Goal: Task Accomplishment & Management: Complete application form

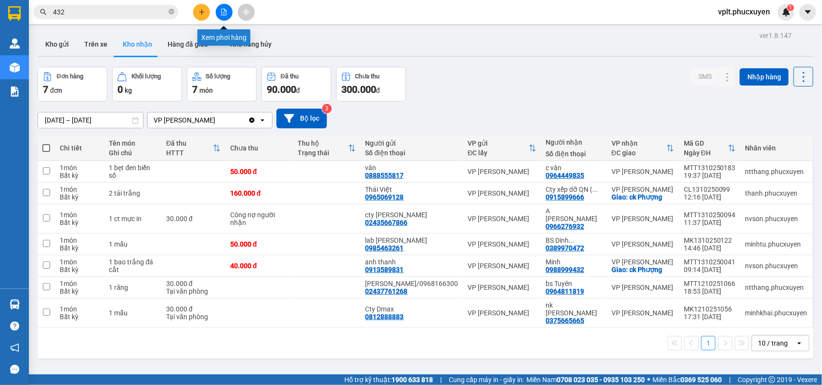
click at [225, 5] on button at bounding box center [224, 12] width 17 height 17
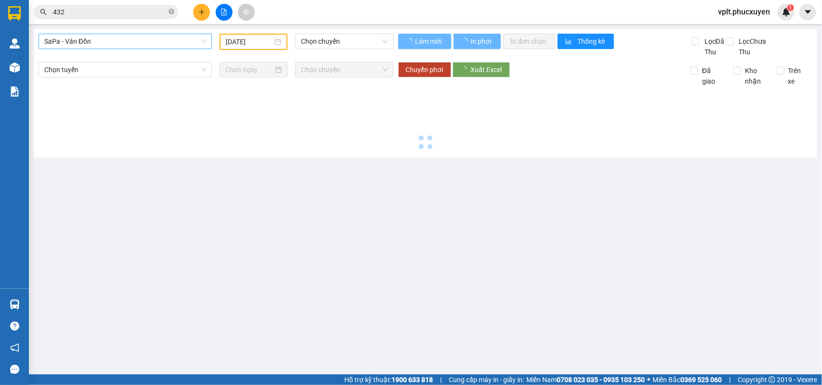
click at [152, 42] on span "SaPa - Vân Đồn" at bounding box center [125, 41] width 162 height 14
type input "ha"
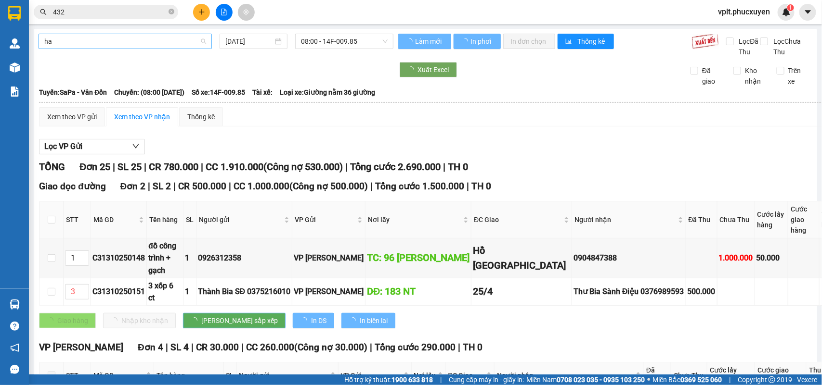
type input "[DATE]"
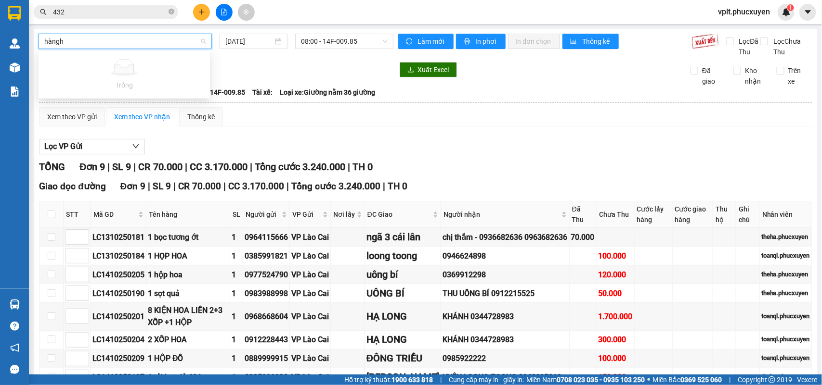
type input "hàng"
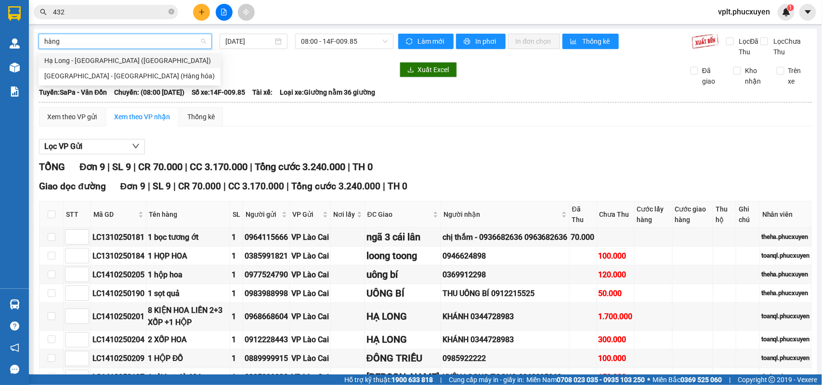
click at [126, 58] on div "Hạ Long - [GEOGRAPHIC_DATA] ([GEOGRAPHIC_DATA])" at bounding box center [129, 60] width 170 height 11
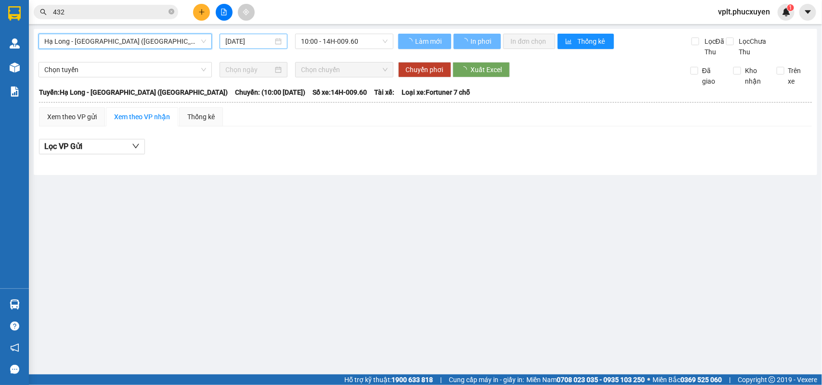
click at [246, 42] on input "[DATE]" at bounding box center [249, 41] width 48 height 11
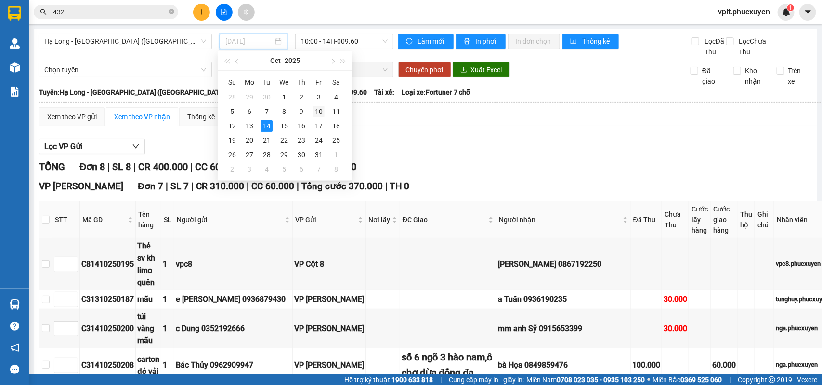
click at [321, 112] on div "10" at bounding box center [319, 112] width 12 height 12
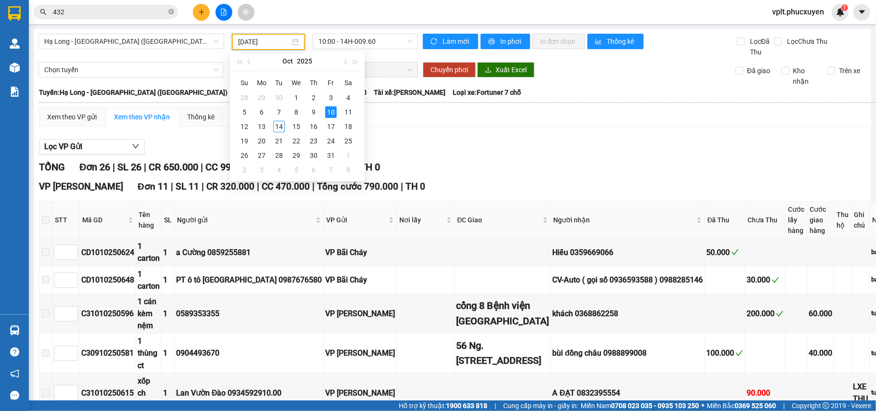
type input "[DATE]"
click at [189, 38] on span "Hạ Long - [GEOGRAPHIC_DATA] ([GEOGRAPHIC_DATA])" at bounding box center [131, 41] width 174 height 14
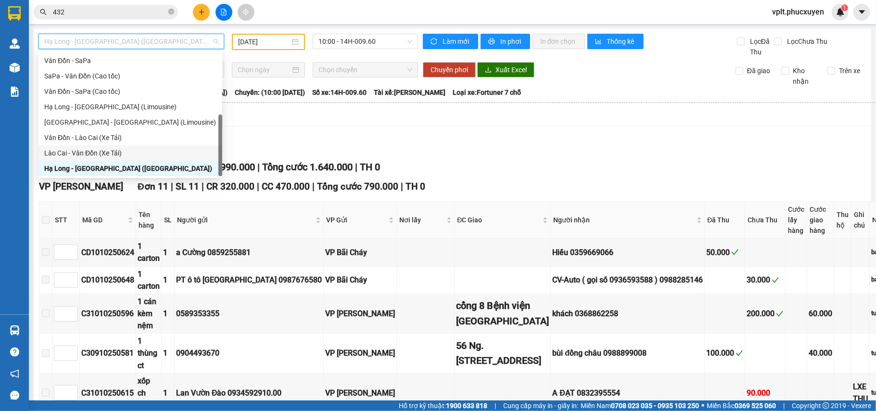
scroll to position [46, 0]
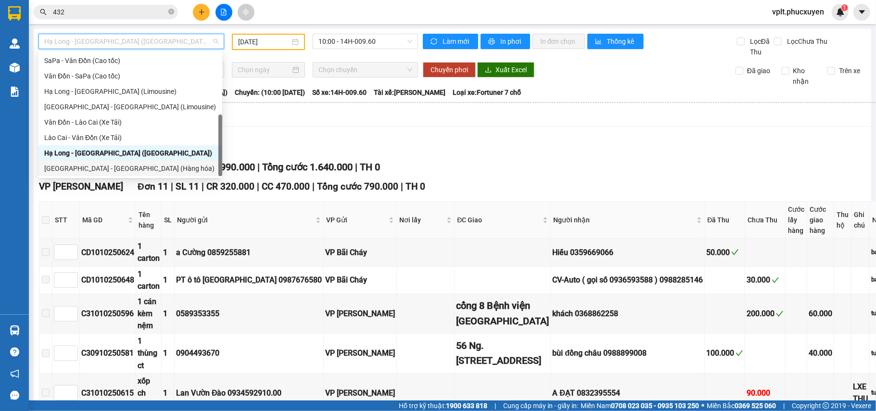
click at [133, 164] on div "[GEOGRAPHIC_DATA] - [GEOGRAPHIC_DATA] (Hàng hóa)" at bounding box center [130, 168] width 172 height 11
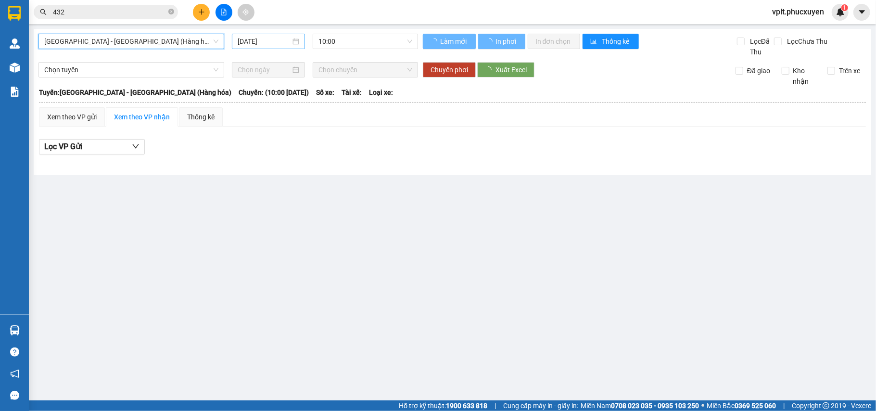
click at [239, 41] on input "[DATE]" at bounding box center [264, 41] width 53 height 11
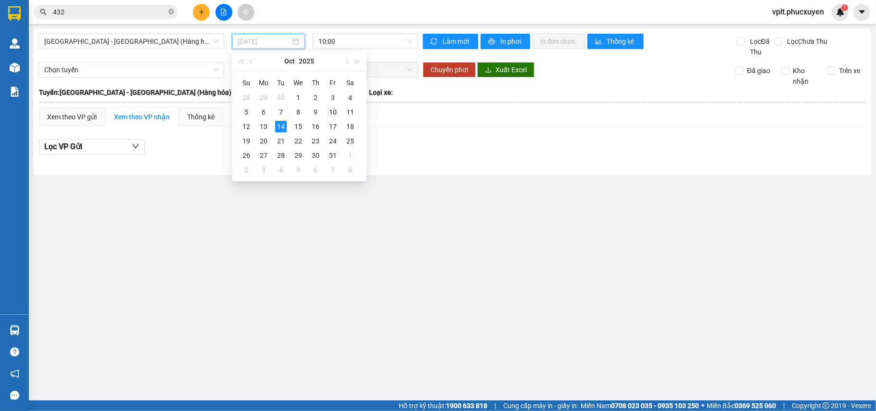
click at [333, 108] on div "10" at bounding box center [333, 112] width 12 height 12
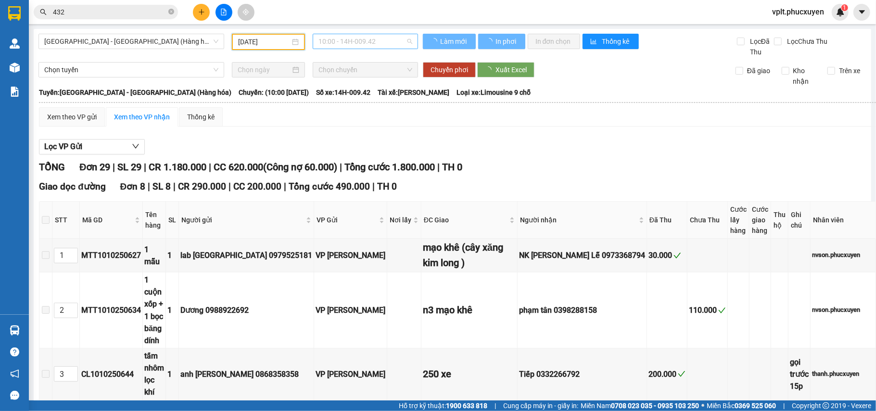
click at [347, 39] on span "10:00 - 14H-009.42" at bounding box center [366, 41] width 94 height 14
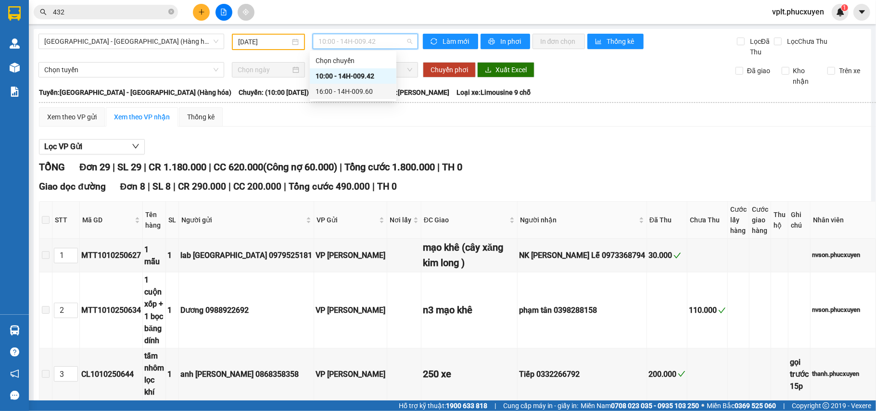
click at [365, 91] on div "16:00 - 14H-009.60" at bounding box center [353, 91] width 75 height 11
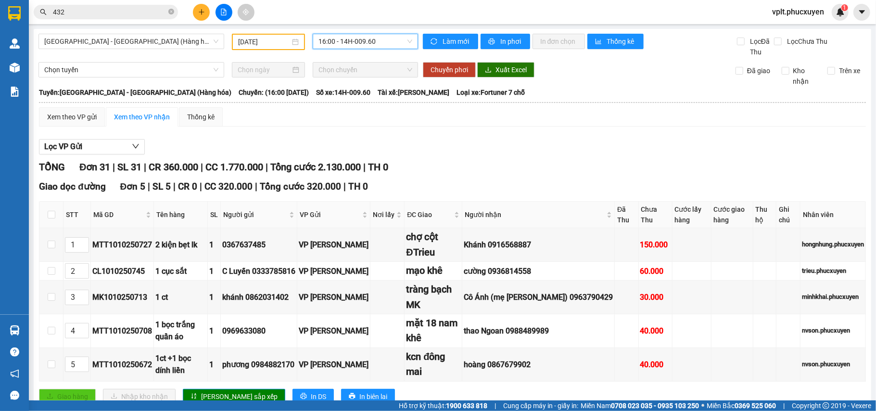
click at [255, 41] on input "[DATE]" at bounding box center [264, 42] width 52 height 11
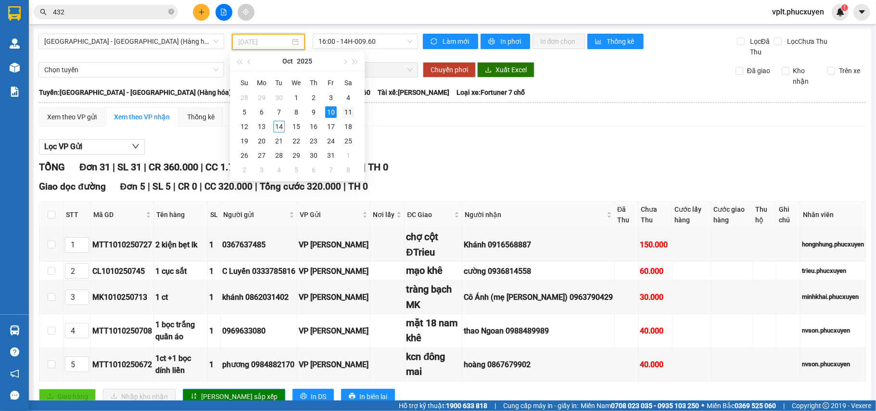
click at [348, 113] on div "11" at bounding box center [349, 112] width 12 height 12
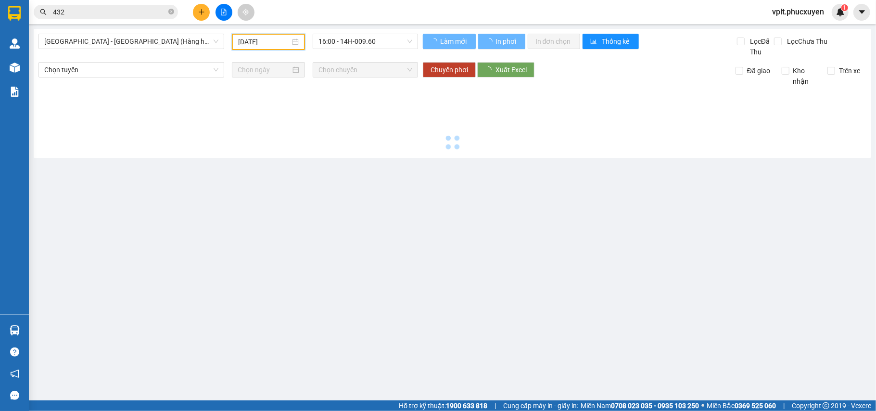
type input "[DATE]"
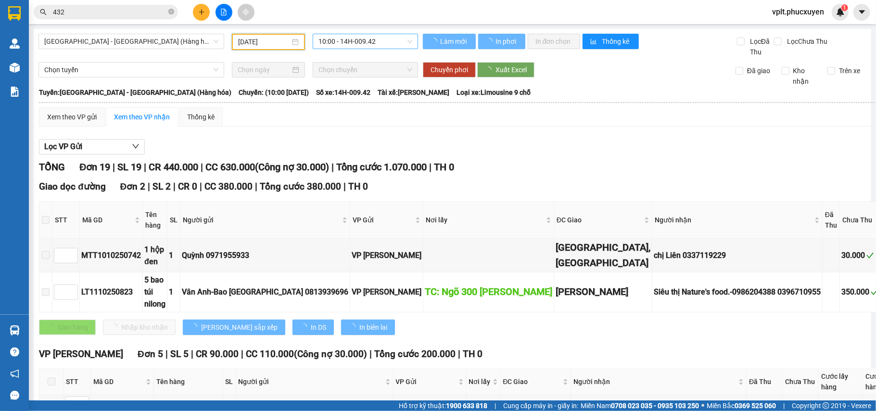
click at [392, 40] on span "10:00 - 14H-009.42" at bounding box center [366, 41] width 94 height 14
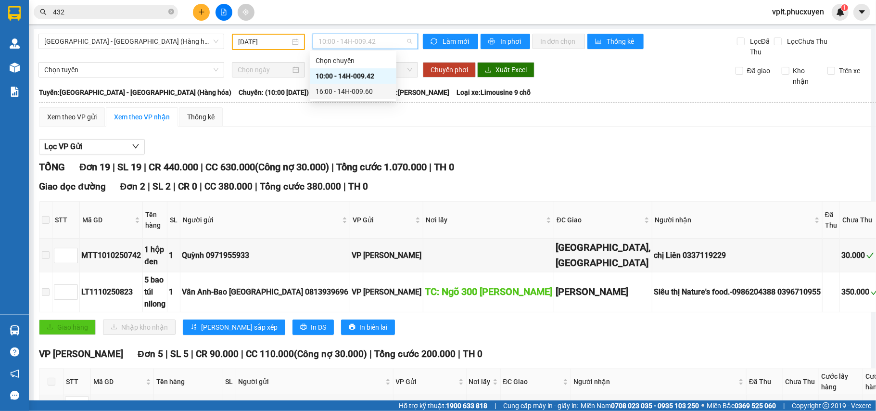
click at [363, 87] on div "16:00 - 14H-009.60" at bounding box center [353, 91] width 75 height 11
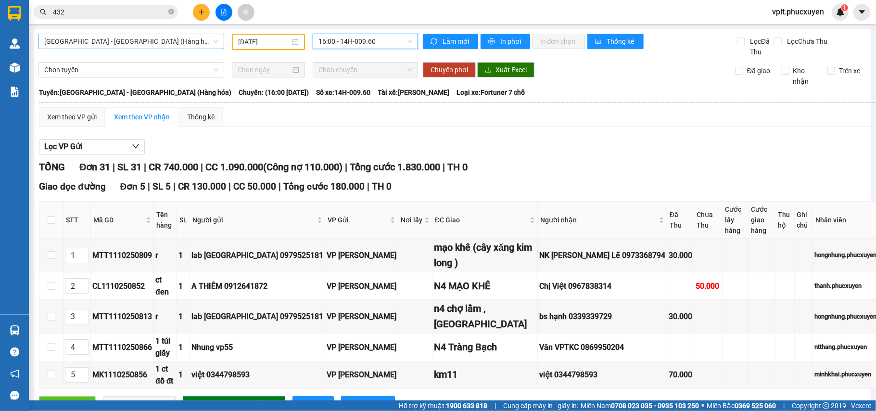
click at [163, 39] on span "[GEOGRAPHIC_DATA] - [GEOGRAPHIC_DATA] (Hàng hóa)" at bounding box center [131, 41] width 174 height 14
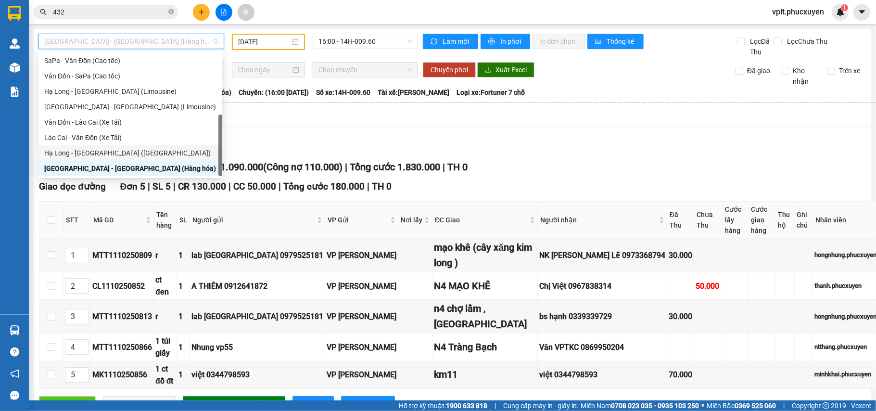
drag, startPoint x: 141, startPoint y: 153, endPoint x: 283, endPoint y: 61, distance: 169.5
click at [141, 152] on div "Hạ Long - [GEOGRAPHIC_DATA] ([GEOGRAPHIC_DATA])" at bounding box center [130, 153] width 172 height 11
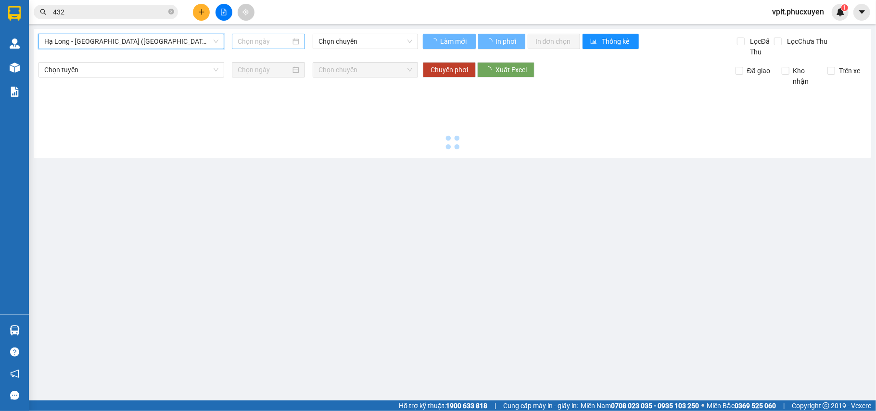
click at [243, 44] on input at bounding box center [264, 41] width 53 height 11
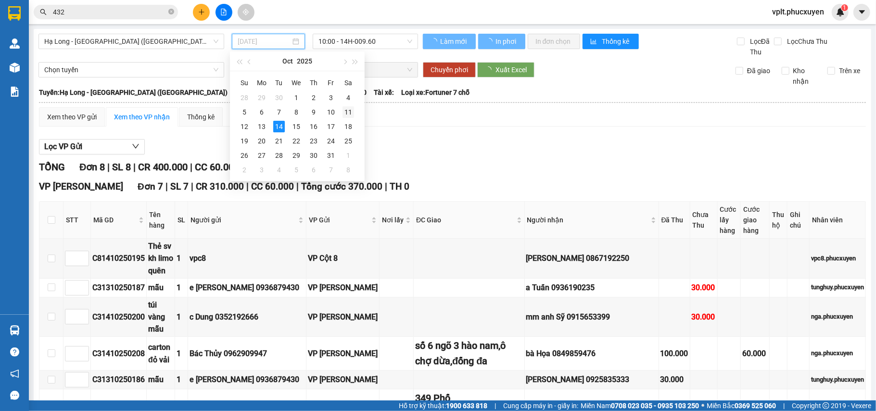
click at [347, 116] on div "11" at bounding box center [349, 112] width 12 height 12
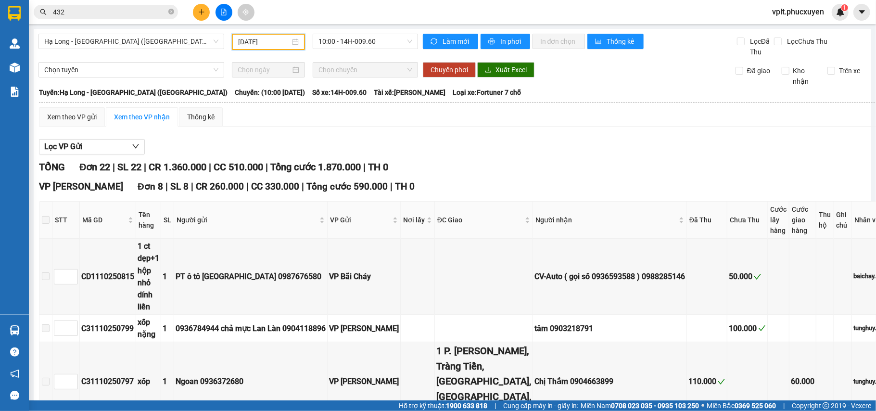
click at [260, 42] on input "[DATE]" at bounding box center [264, 42] width 52 height 11
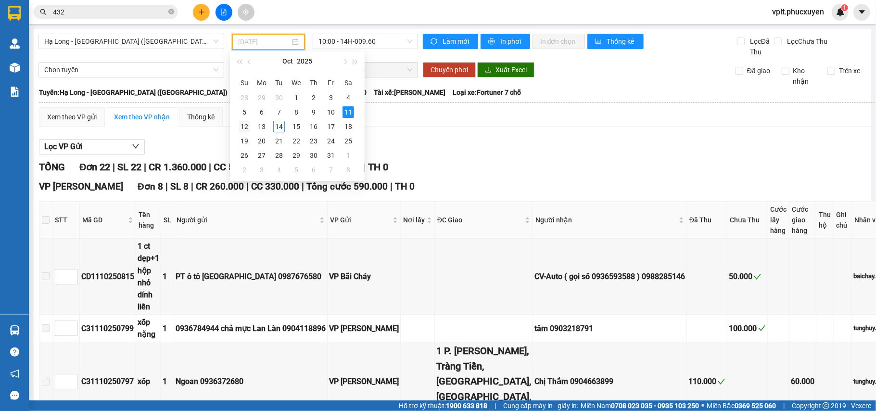
click at [242, 129] on div "12" at bounding box center [245, 127] width 12 height 12
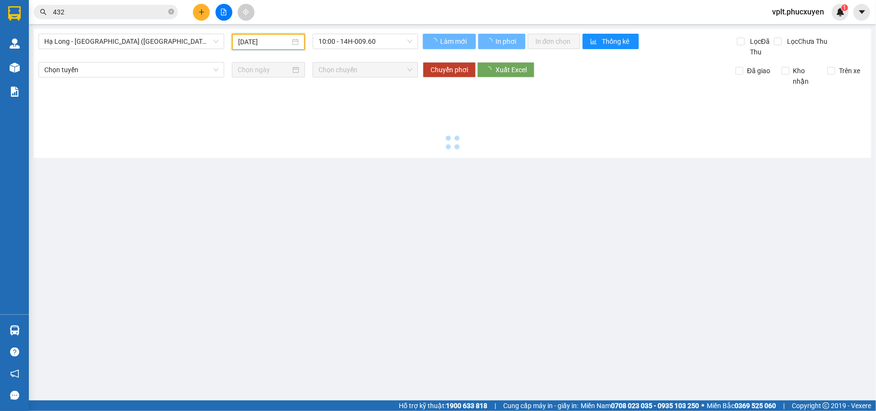
type input "[DATE]"
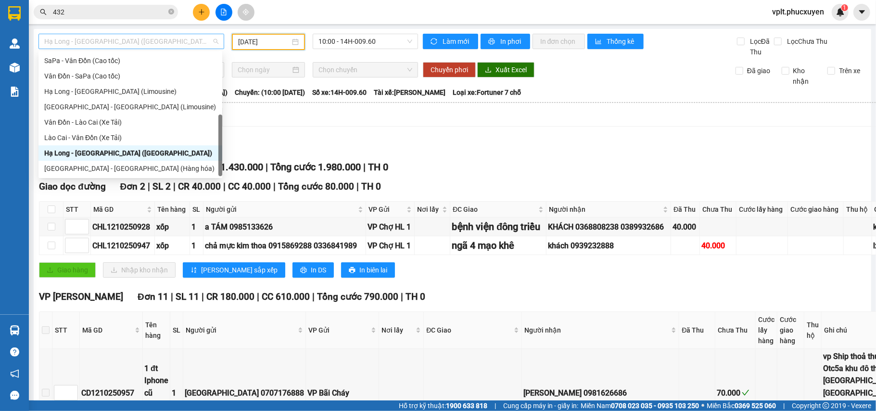
click at [169, 44] on span "Hạ Long - [GEOGRAPHIC_DATA] ([GEOGRAPHIC_DATA])" at bounding box center [131, 41] width 174 height 14
click at [126, 168] on div "[GEOGRAPHIC_DATA] - [GEOGRAPHIC_DATA] (Hàng hóa)" at bounding box center [130, 168] width 172 height 11
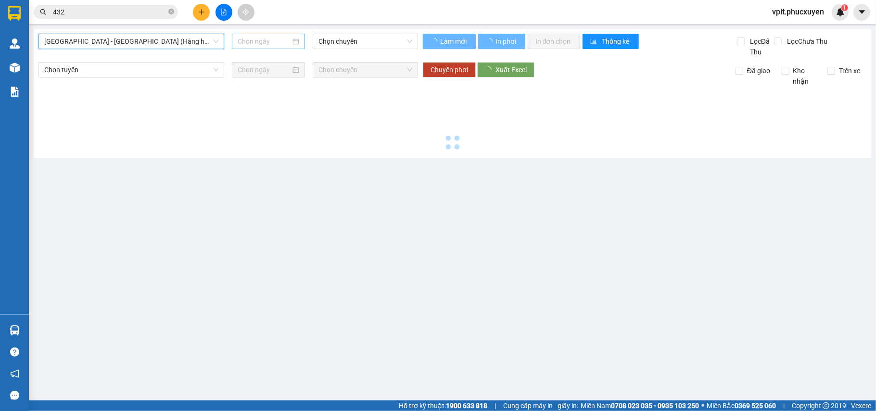
click at [252, 41] on input at bounding box center [264, 41] width 53 height 11
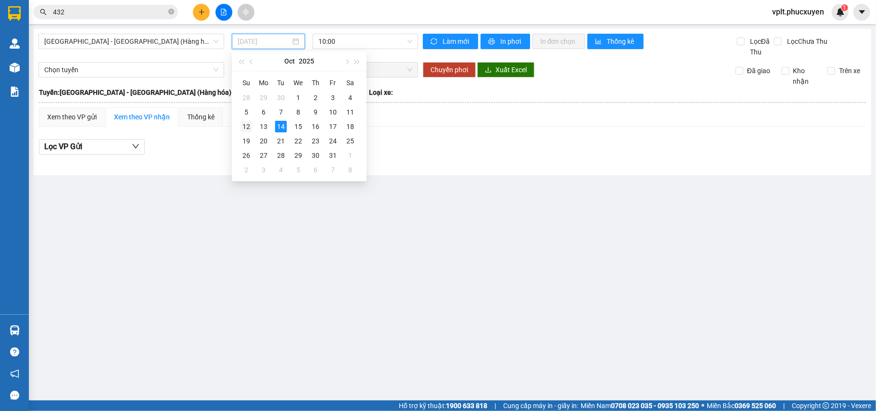
click at [251, 123] on div "12" at bounding box center [247, 127] width 12 height 12
type input "[DATE]"
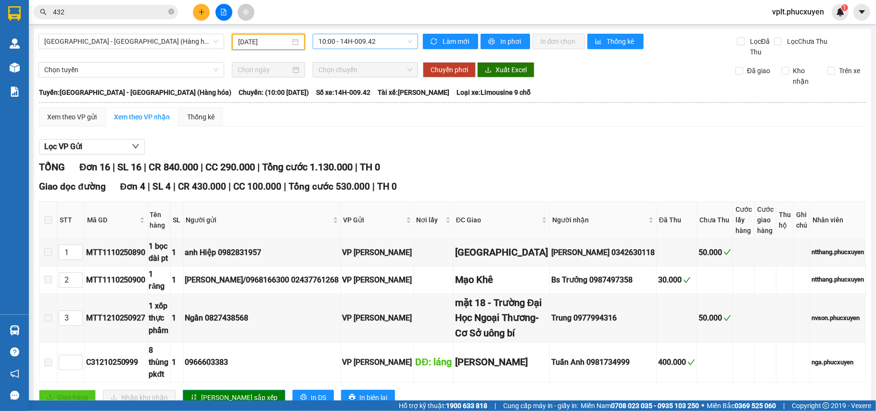
click at [350, 48] on span "10:00 - 14H-009.42" at bounding box center [366, 41] width 94 height 14
click at [355, 91] on div "16:00 - 14H-009.60" at bounding box center [353, 91] width 75 height 11
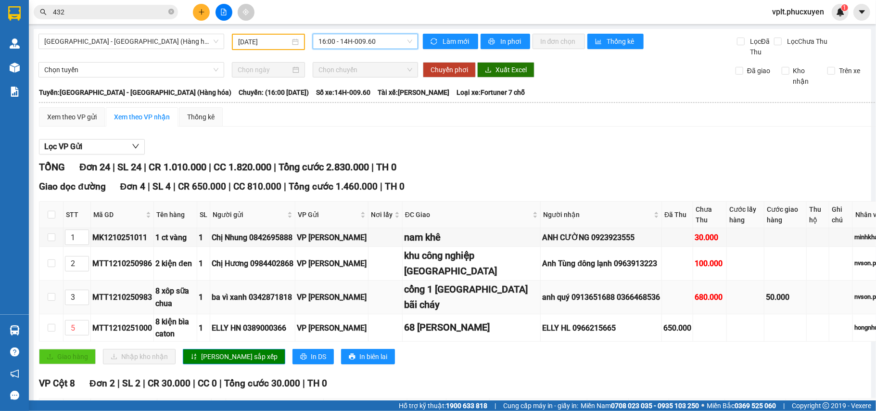
click at [110, 303] on div "MTT1210250983" at bounding box center [122, 297] width 60 height 12
copy div "MTT1210250983"
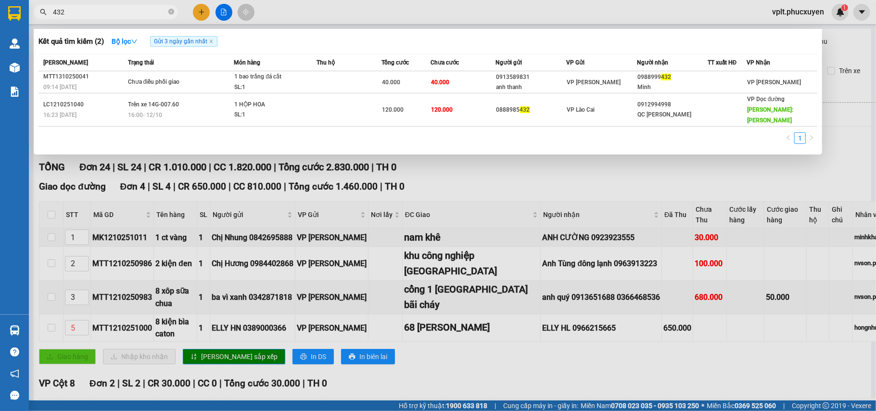
click at [139, 12] on input "432" at bounding box center [110, 12] width 114 height 11
paste input "MTT1210250983"
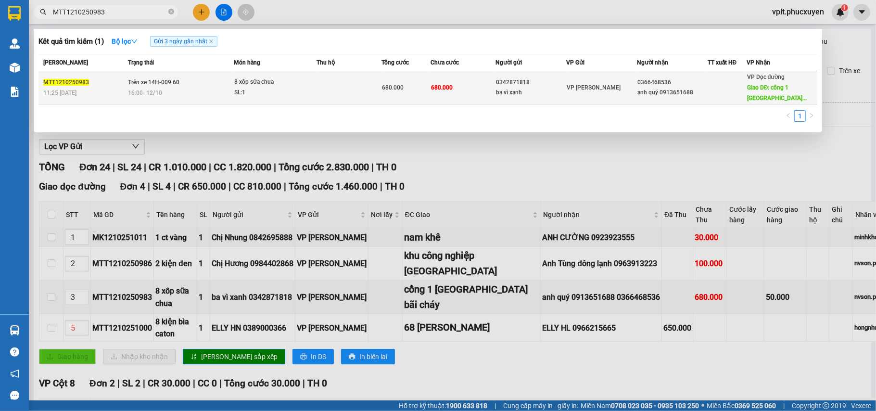
type input "MTT1210250983"
click at [602, 92] on td "VP [PERSON_NAME]" at bounding box center [601, 87] width 71 height 33
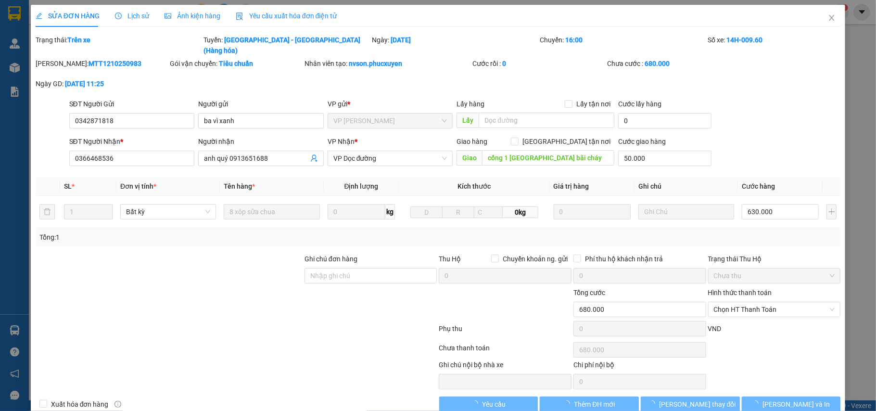
type input "0342871818"
type input "ba vì xanh"
type input "0366468536"
type input "anh quý 0913651688"
type input "cổng 1 [GEOGRAPHIC_DATA] bãi cháy"
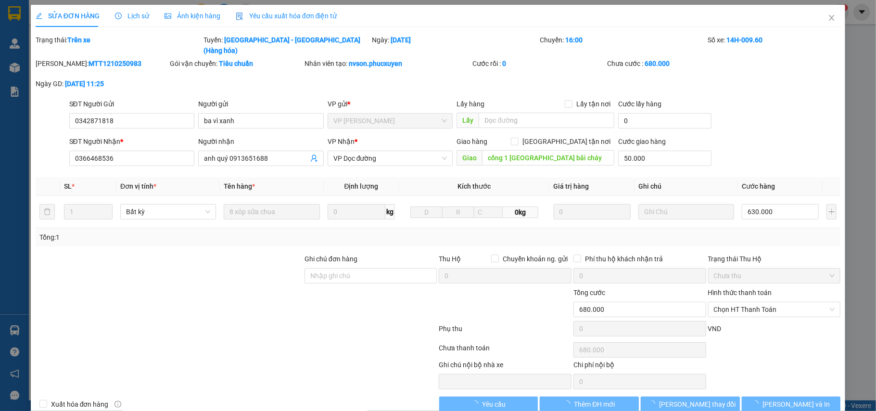
type input "50.000"
type input "0"
type input "680.000"
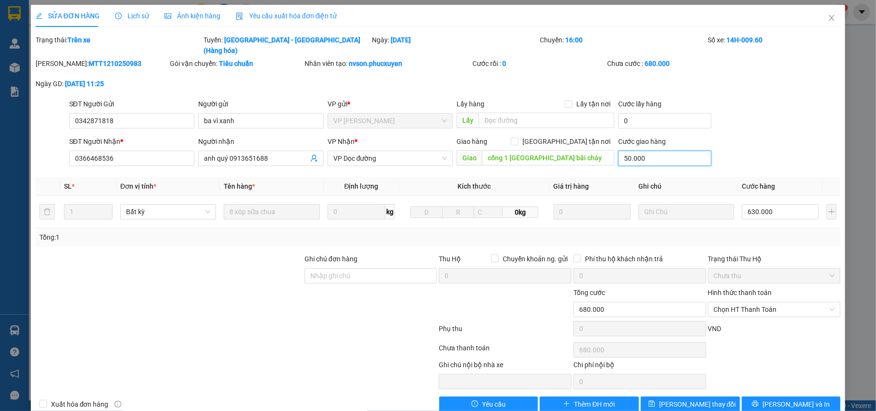
click at [654, 151] on input "50.000" at bounding box center [664, 158] width 93 height 15
type input "0"
type input "630.000"
type input "0"
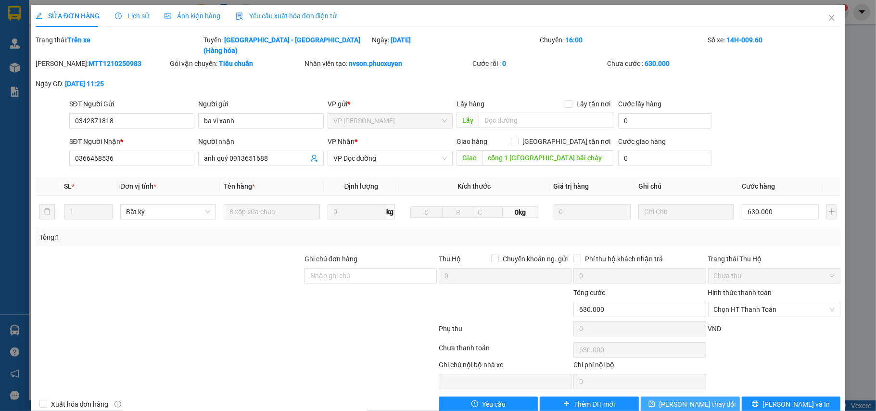
click at [683, 385] on span "[PERSON_NAME] thay đổi" at bounding box center [697, 404] width 77 height 11
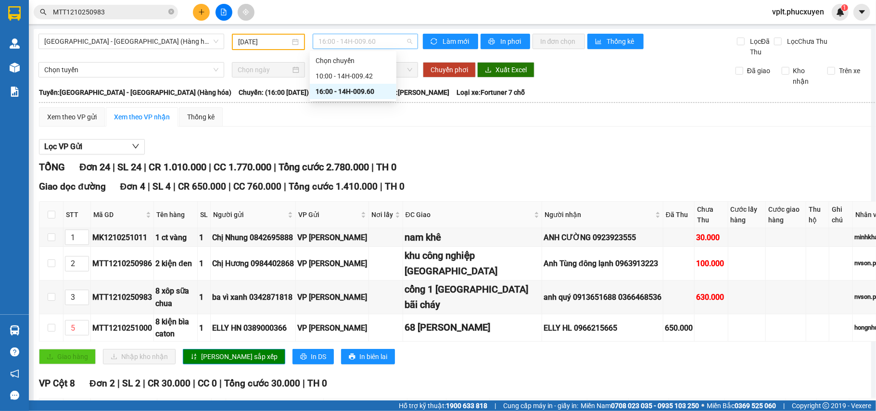
click at [357, 42] on span "16:00 - 14H-009.60" at bounding box center [366, 41] width 94 height 14
click at [253, 39] on input "[DATE]" at bounding box center [264, 42] width 52 height 11
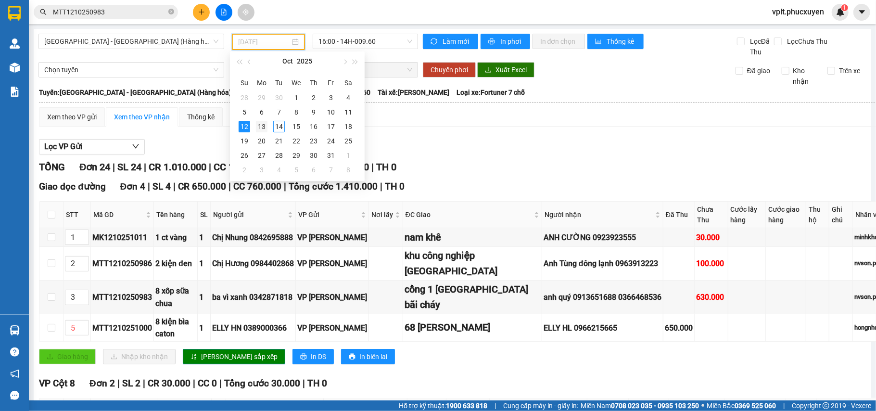
click at [263, 123] on div "13" at bounding box center [262, 127] width 12 height 12
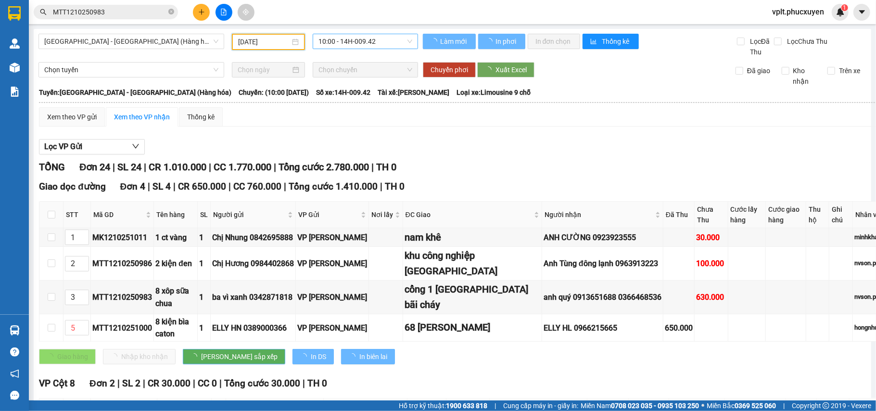
type input "[DATE]"
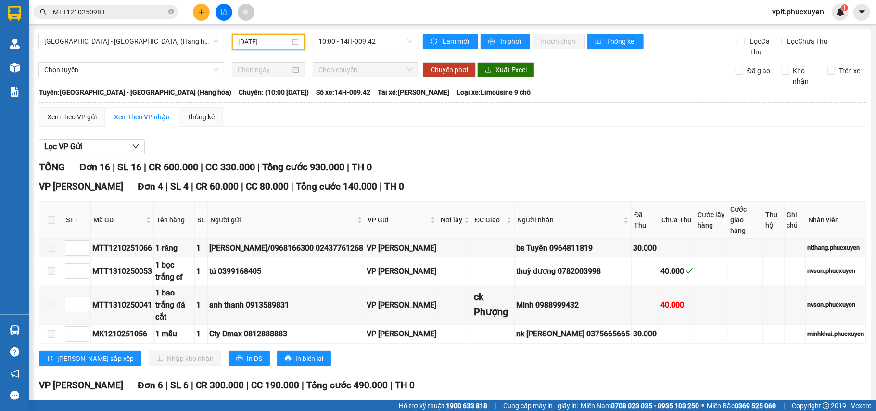
click at [374, 47] on span "10:00 - 14H-009.42" at bounding box center [366, 41] width 94 height 14
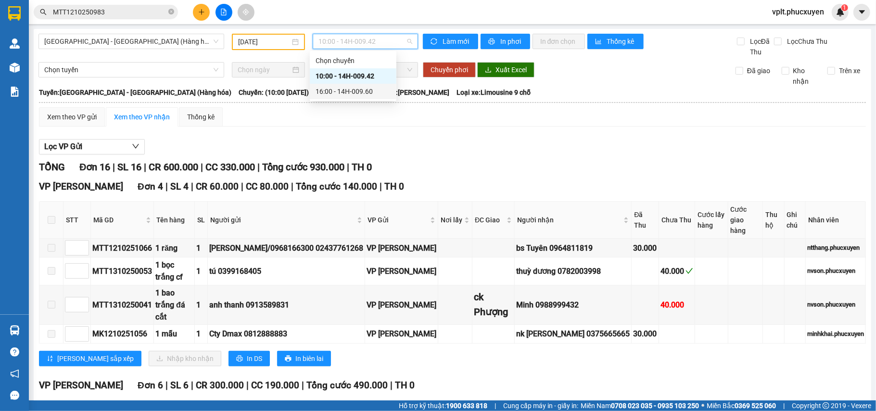
click at [355, 88] on div "16:00 - 14H-009.60" at bounding box center [353, 91] width 75 height 11
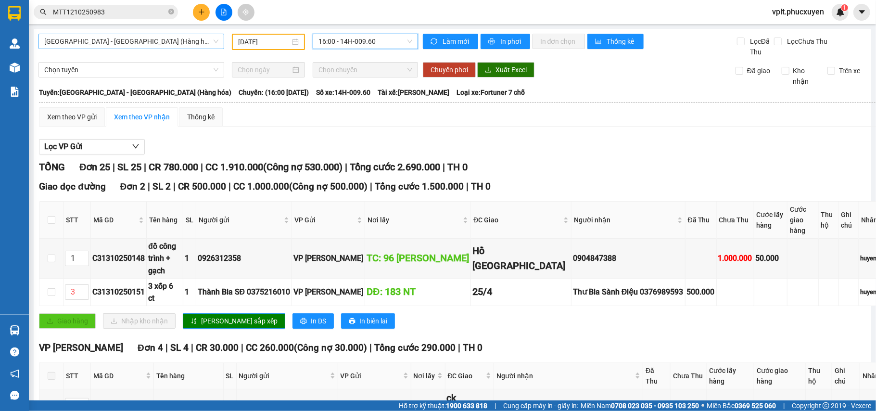
click at [129, 42] on span "[GEOGRAPHIC_DATA] - [GEOGRAPHIC_DATA] (Hàng hóa)" at bounding box center [131, 41] width 174 height 14
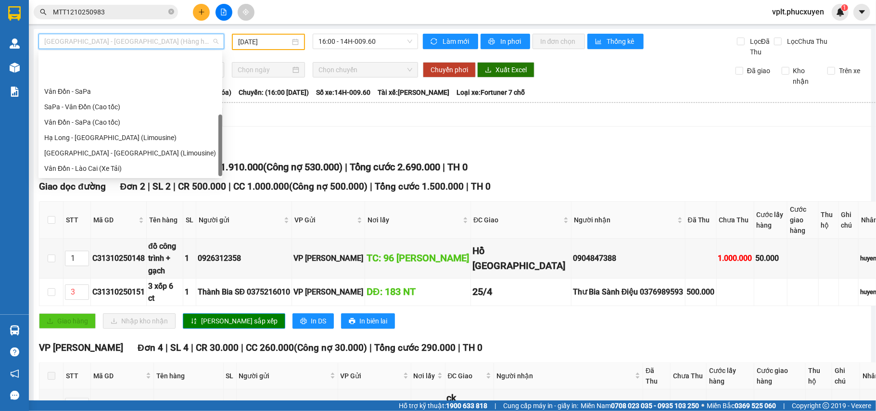
scroll to position [46, 0]
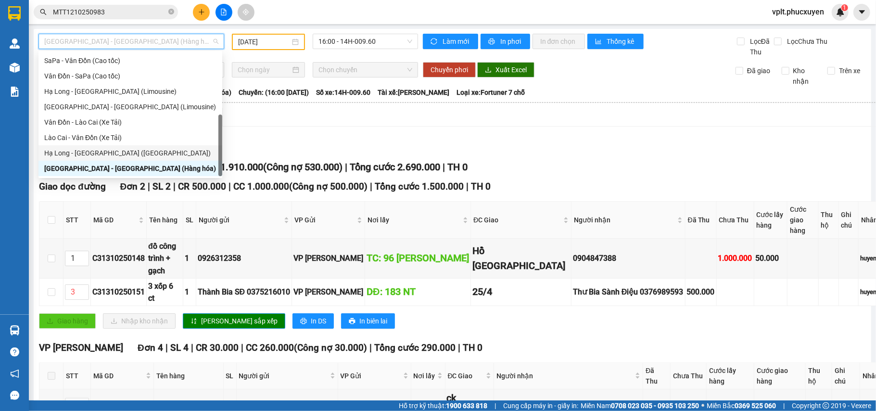
click at [112, 157] on div "Hạ Long - [GEOGRAPHIC_DATA] ([GEOGRAPHIC_DATA])" at bounding box center [130, 153] width 172 height 11
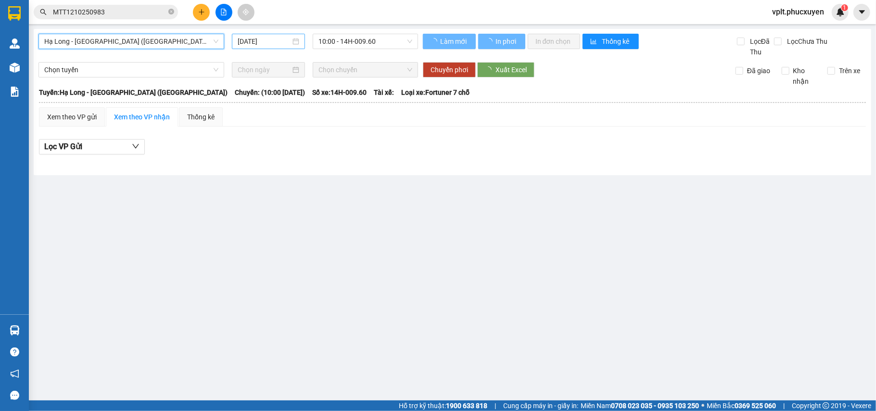
click at [239, 37] on input "[DATE]" at bounding box center [264, 41] width 53 height 11
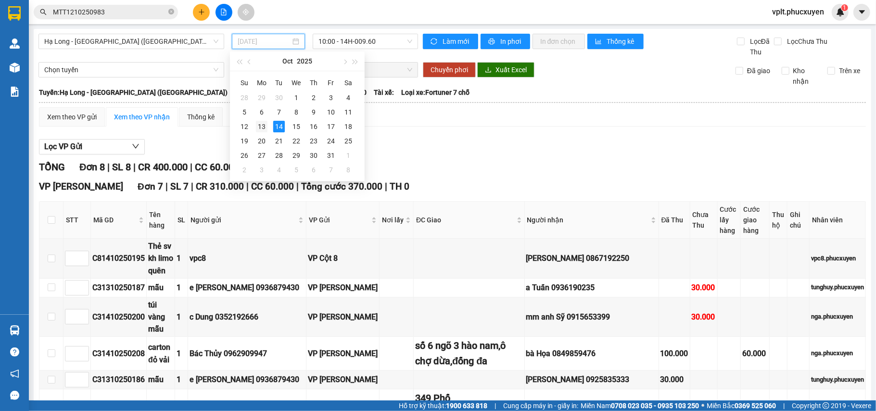
click at [262, 127] on div "13" at bounding box center [262, 127] width 12 height 12
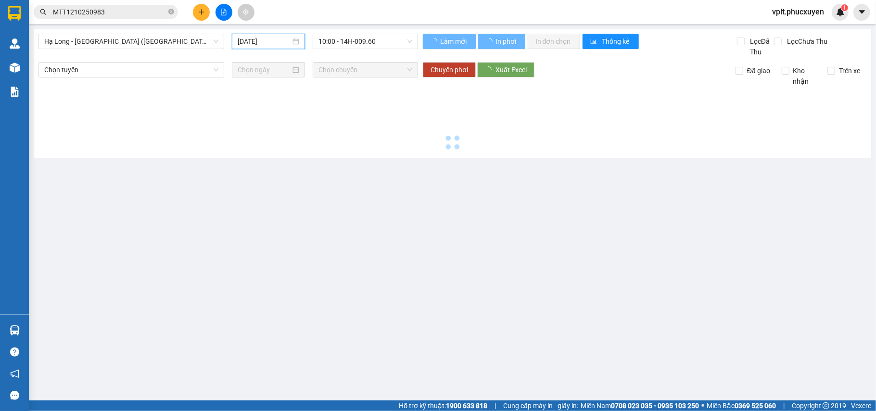
type input "[DATE]"
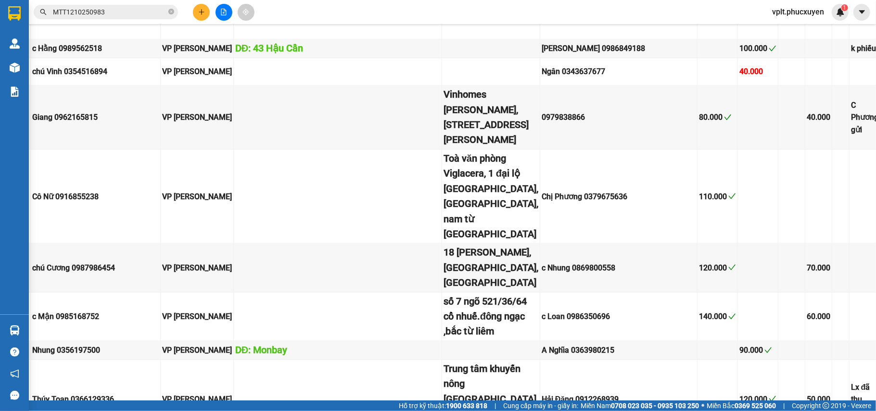
scroll to position [0, 149]
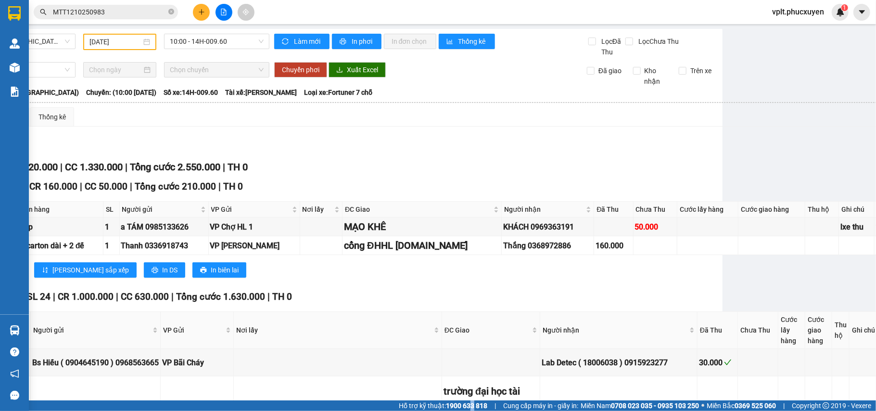
drag, startPoint x: 462, startPoint y: 401, endPoint x: 451, endPoint y: 398, distance: 11.3
click at [451, 385] on section "Kết quả tìm kiếm ( 1 ) Bộ lọc Gửi 3 ngày gần nhất Mã ĐH Trạng thái Món hàng Thu…" at bounding box center [438, 205] width 876 height 411
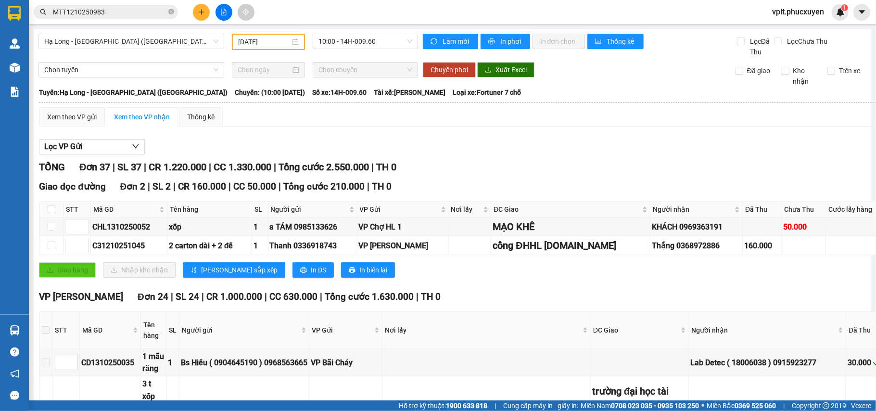
click at [172, 43] on span "Hạ Long - [GEOGRAPHIC_DATA] ([GEOGRAPHIC_DATA])" at bounding box center [131, 41] width 174 height 14
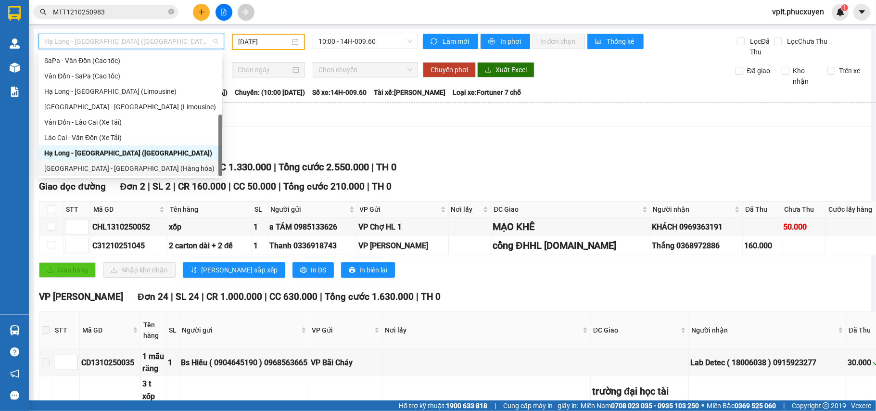
click at [137, 168] on div "[GEOGRAPHIC_DATA] - [GEOGRAPHIC_DATA] (Hàng hóa)" at bounding box center [130, 168] width 172 height 11
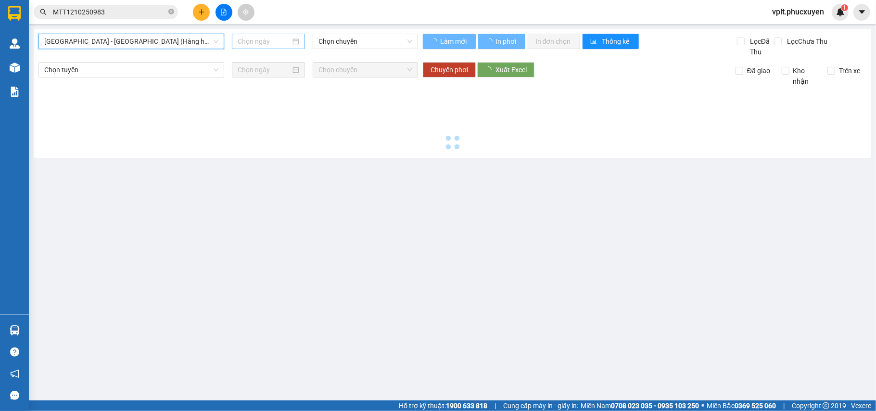
click at [251, 35] on div at bounding box center [268, 41] width 73 height 15
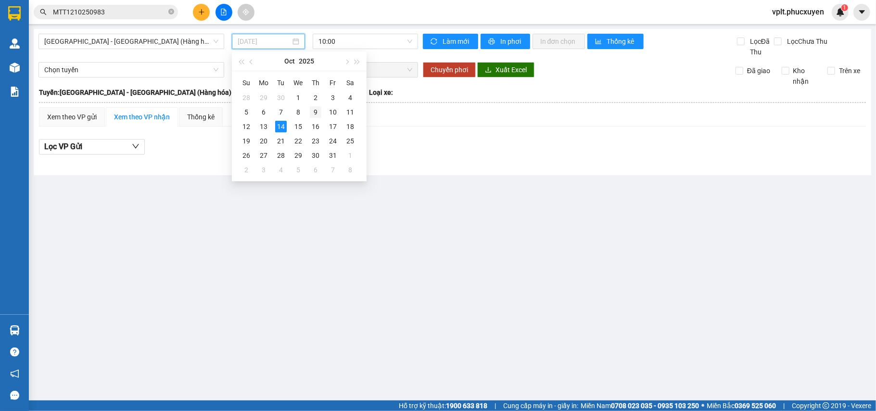
click at [317, 112] on div "9" at bounding box center [316, 112] width 12 height 12
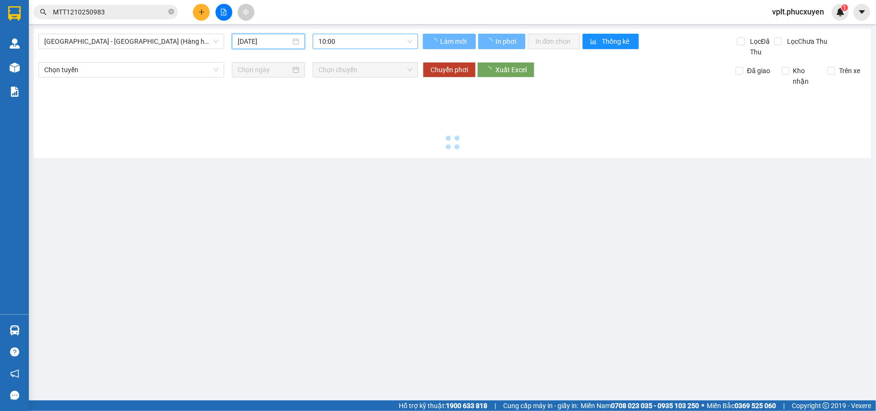
type input "[DATE]"
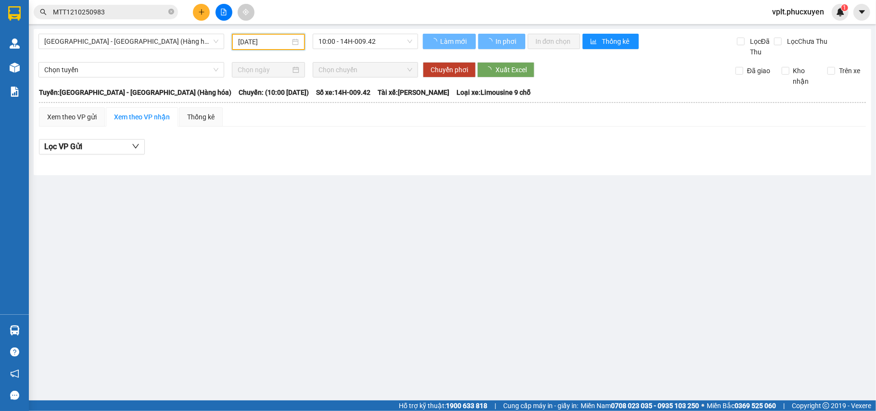
click at [368, 43] on span "10:00 - 14H-009.42" at bounding box center [366, 41] width 94 height 14
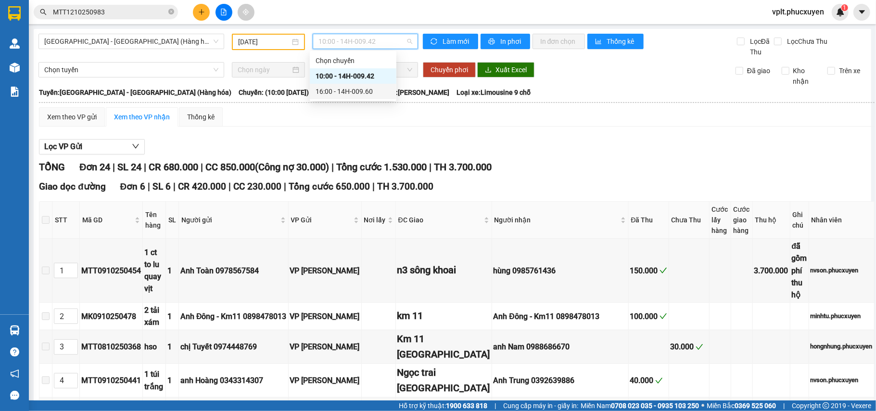
click at [365, 90] on div "16:00 - 14H-009.60" at bounding box center [353, 91] width 75 height 11
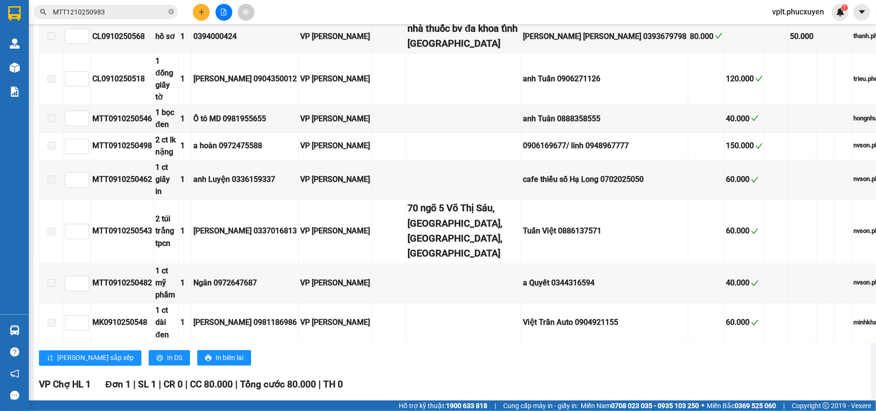
scroll to position [1155, 0]
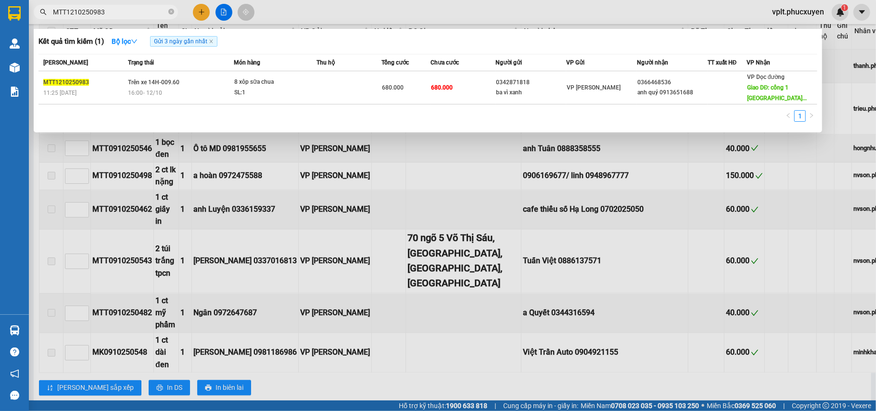
click at [161, 13] on input "MTT1210250983" at bounding box center [110, 12] width 114 height 11
click at [161, 14] on input "MTT1210250983" at bounding box center [110, 12] width 114 height 11
click at [214, 41] on icon "close" at bounding box center [211, 41] width 5 height 5
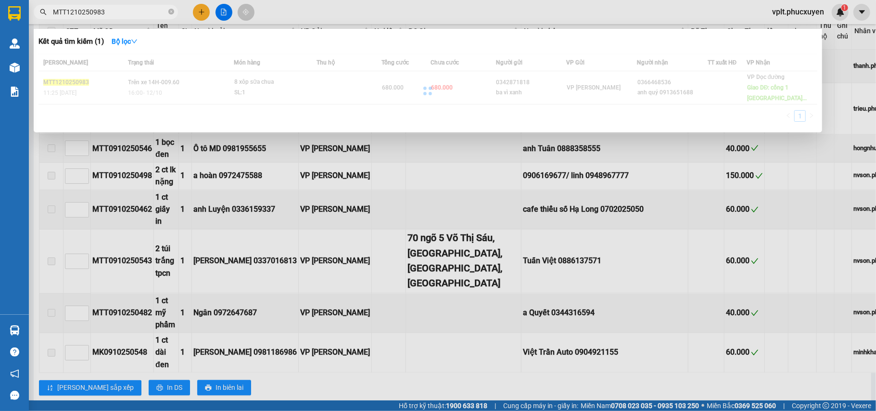
click at [143, 12] on input "MTT1210250983" at bounding box center [110, 12] width 114 height 11
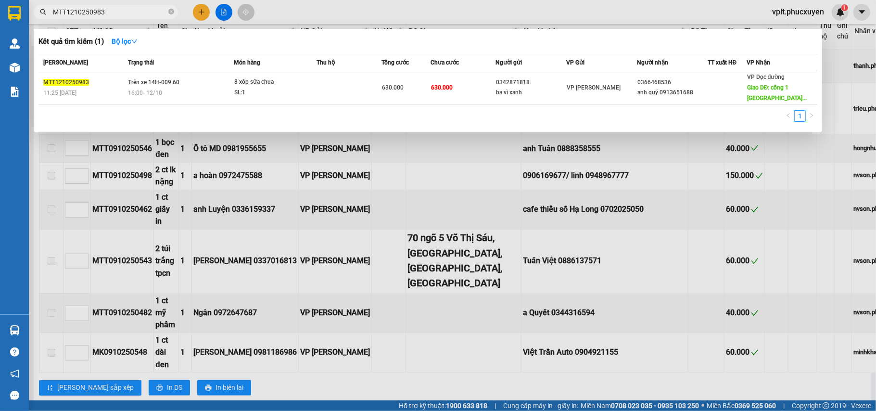
click at [143, 12] on input "MTT1210250983" at bounding box center [110, 12] width 114 height 11
click at [201, 10] on div at bounding box center [438, 205] width 876 height 411
click at [201, 10] on icon "plus" at bounding box center [201, 11] width 0 height 5
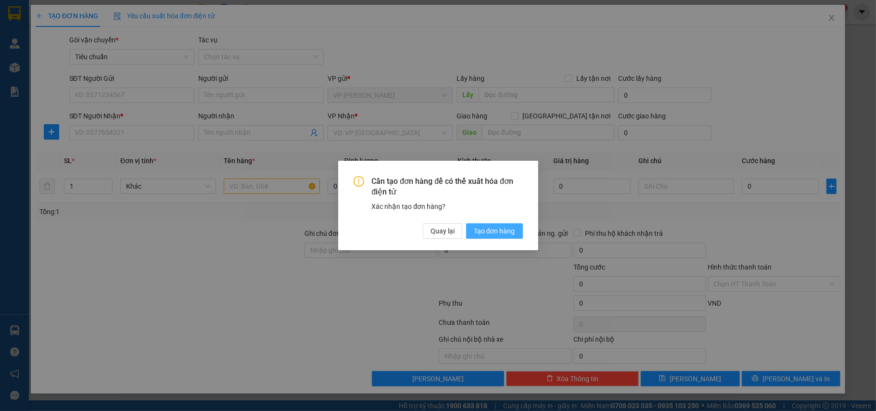
drag, startPoint x: 486, startPoint y: 228, endPoint x: 308, endPoint y: 149, distance: 194.1
click at [486, 228] on span "Tạo đơn hàng" at bounding box center [494, 231] width 41 height 11
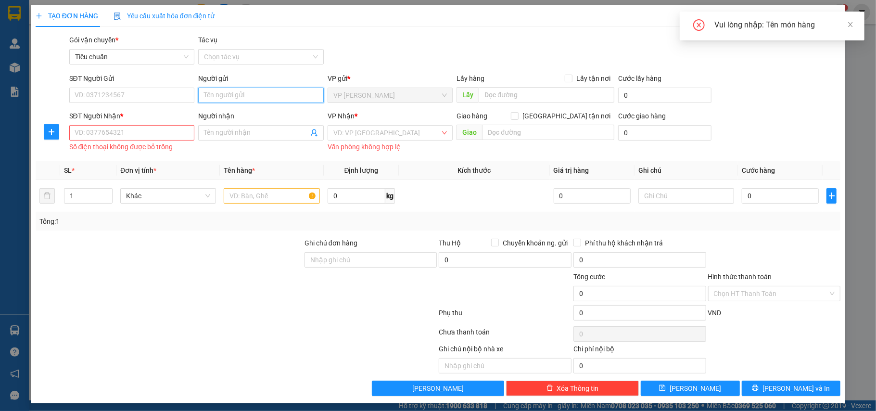
click at [289, 91] on input "Người gửi" at bounding box center [261, 95] width 126 height 15
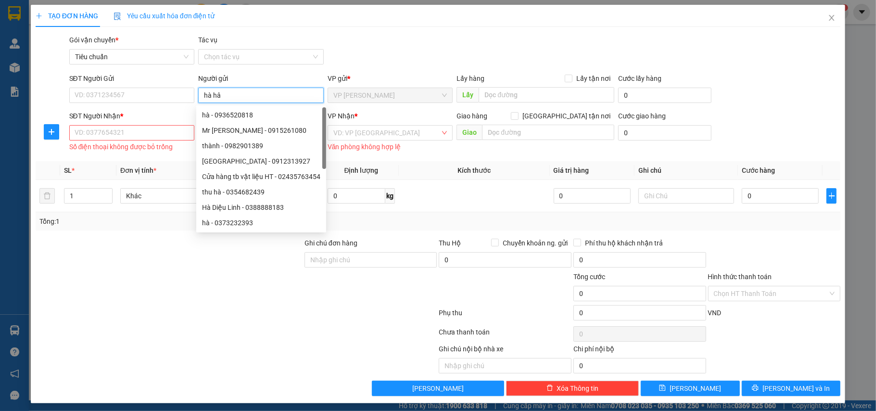
type input "[PERSON_NAME]"
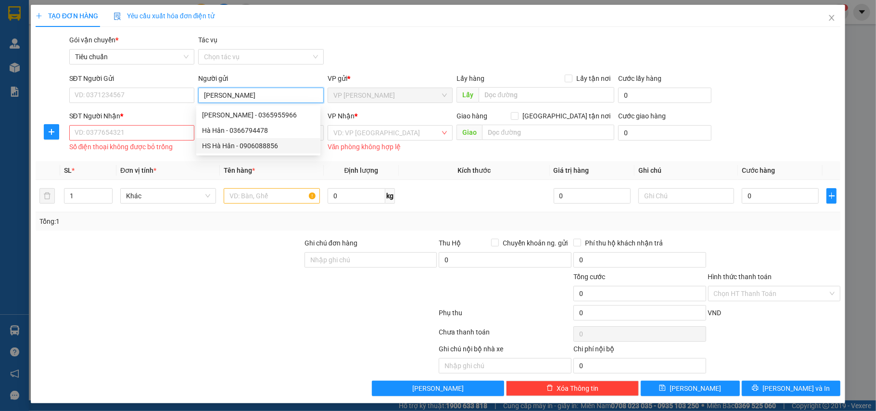
click at [262, 148] on div "HS Hà Hân - 0906088856" at bounding box center [258, 146] width 113 height 11
type input "0906088856"
type input "HS [PERSON_NAME]"
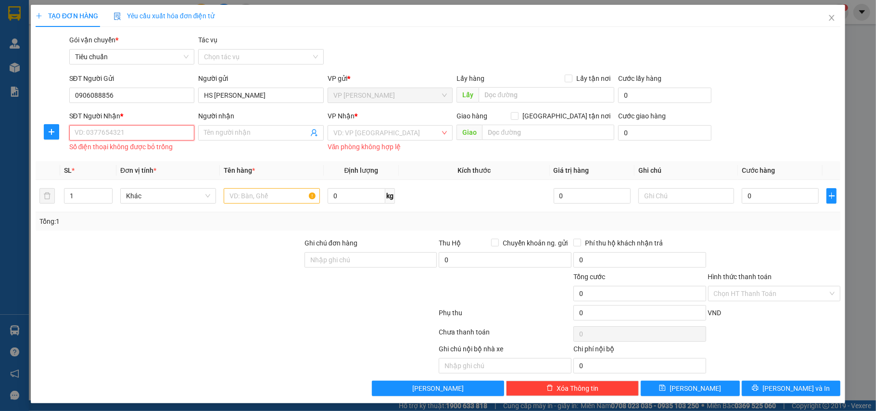
click at [151, 135] on input "SĐT Người Nhận *" at bounding box center [132, 132] width 126 height 15
click at [311, 131] on icon "user-add" at bounding box center [314, 133] width 8 height 8
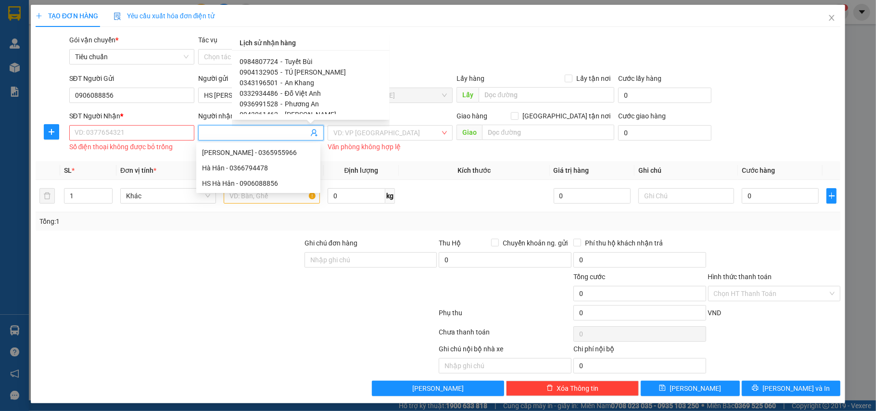
click at [314, 102] on span "Phương An" at bounding box center [302, 104] width 34 height 8
type input "0936991528"
type input "Phương An"
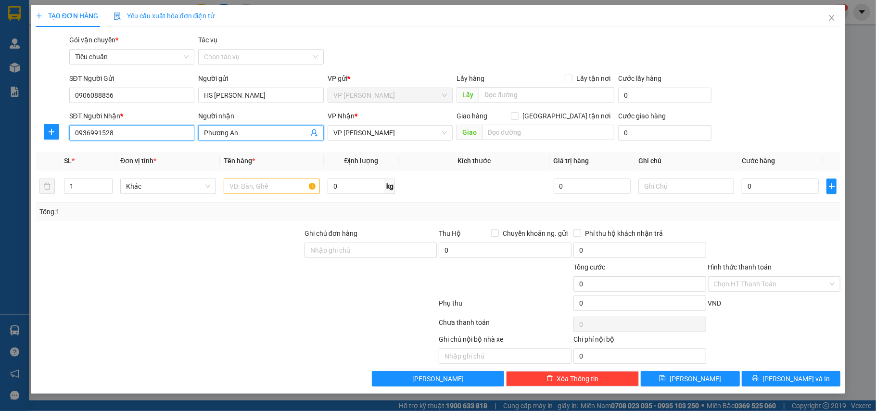
click at [143, 133] on input "0936991528" at bounding box center [132, 132] width 126 height 15
click at [266, 184] on input "text" at bounding box center [272, 186] width 96 height 15
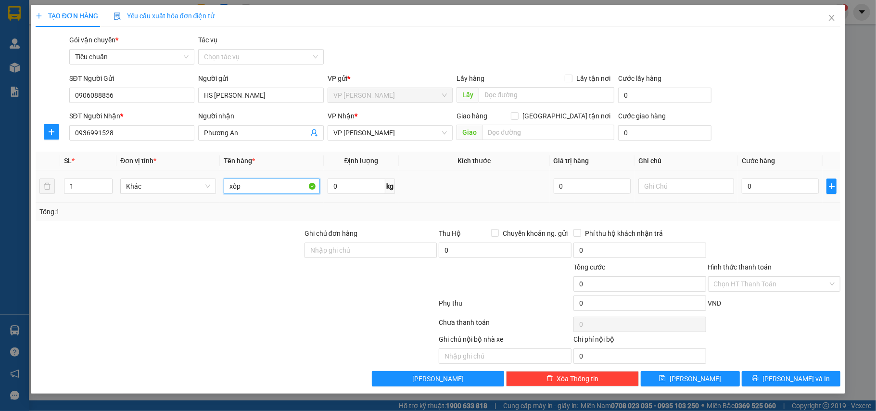
type input "xốp"
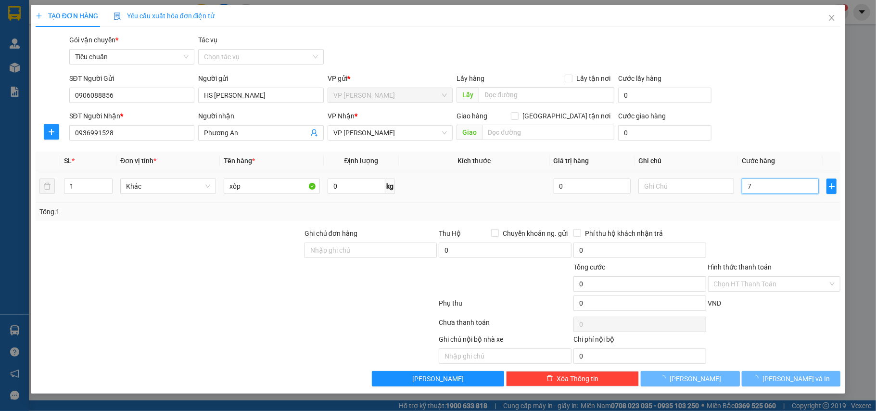
type input "70"
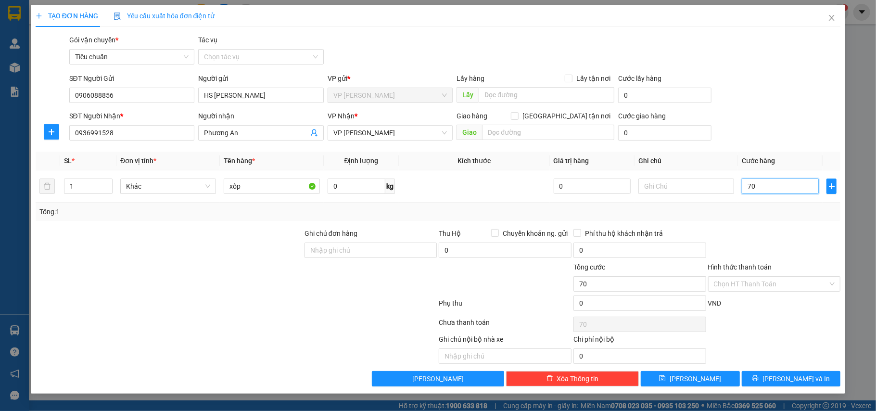
type input "70"
type input "70.000"
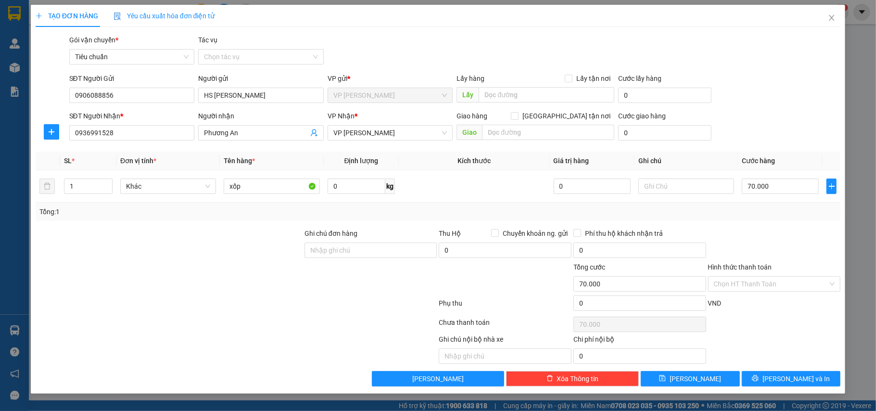
click at [771, 97] on div "SĐT Người Gửi 0906088856 Người gửi HS [PERSON_NAME] VP gửi * VP Loong Toòng Lấy…" at bounding box center [455, 90] width 776 height 34
click at [790, 379] on span "[PERSON_NAME] và In" at bounding box center [796, 378] width 67 height 11
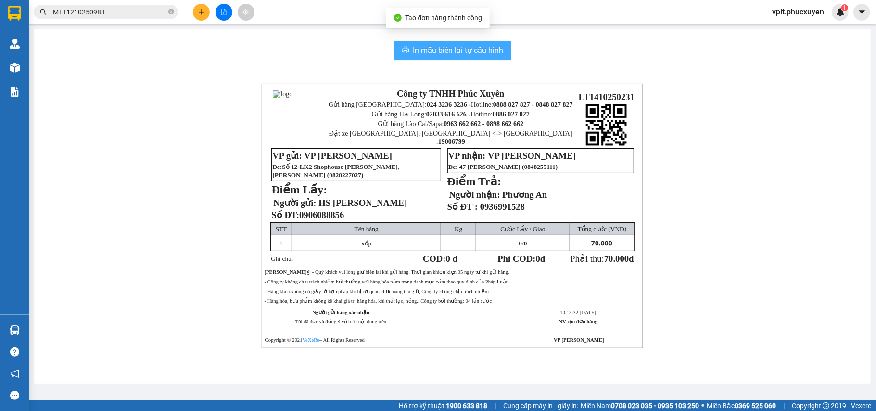
click at [428, 51] on span "In mẫu biên lai tự cấu hình" at bounding box center [458, 50] width 90 height 12
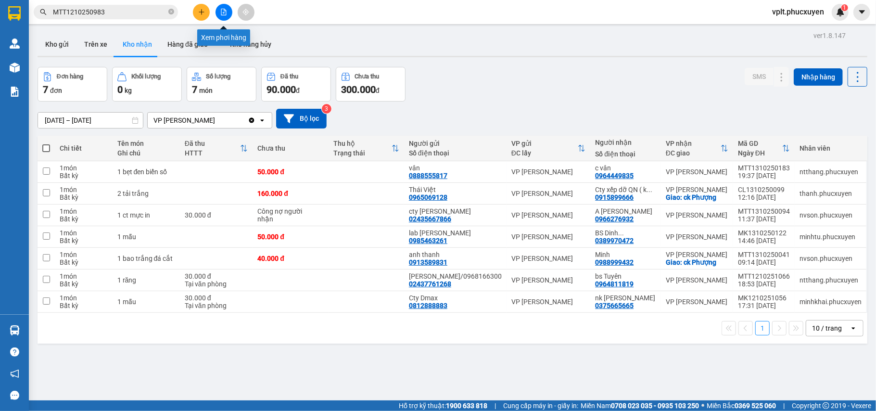
click at [225, 10] on icon "file-add" at bounding box center [223, 12] width 5 height 7
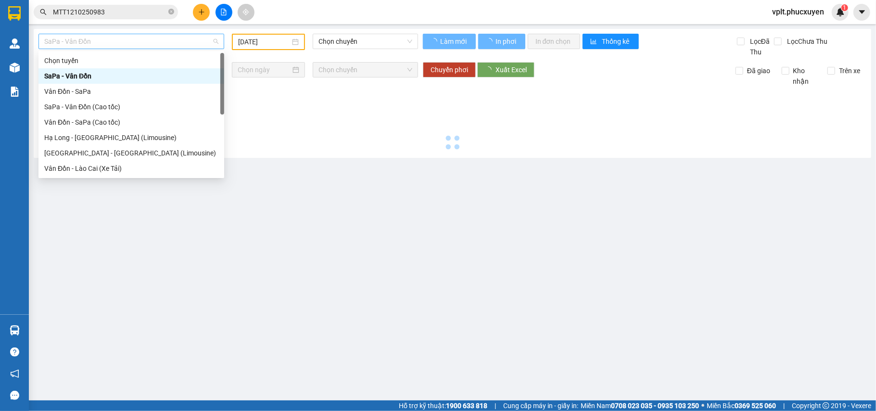
click at [126, 37] on span "SaPa - Vân Đồn" at bounding box center [131, 41] width 174 height 14
type input "[DATE]"
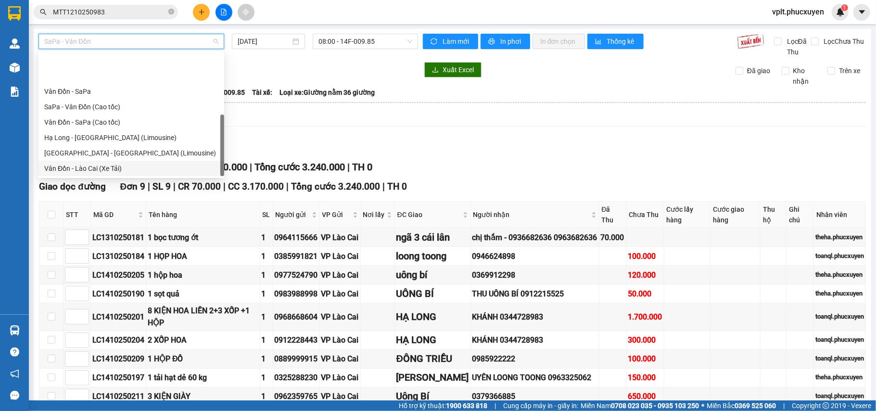
scroll to position [46, 0]
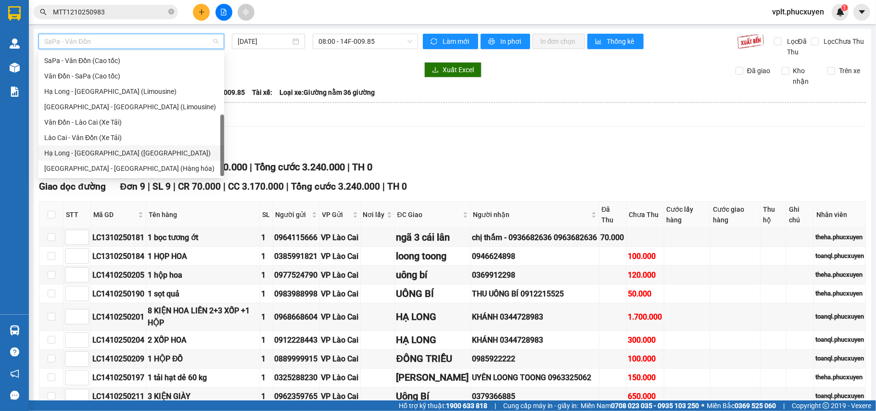
click at [124, 147] on div "Hạ Long - [GEOGRAPHIC_DATA] ([GEOGRAPHIC_DATA])" at bounding box center [132, 152] width 186 height 15
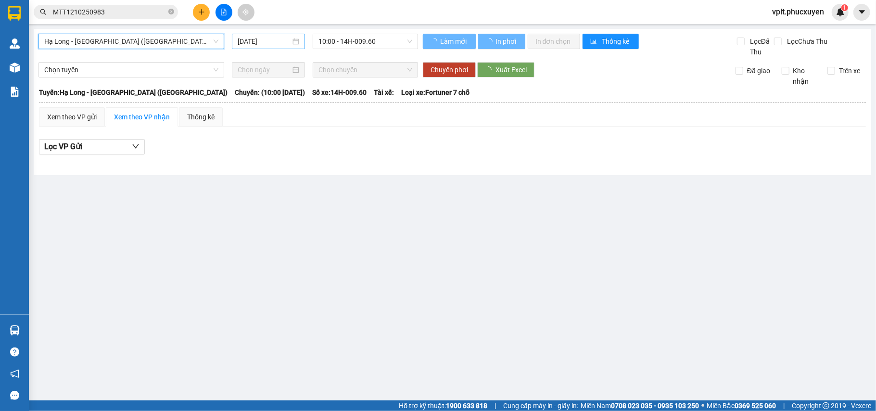
click at [257, 41] on input "[DATE]" at bounding box center [264, 41] width 53 height 11
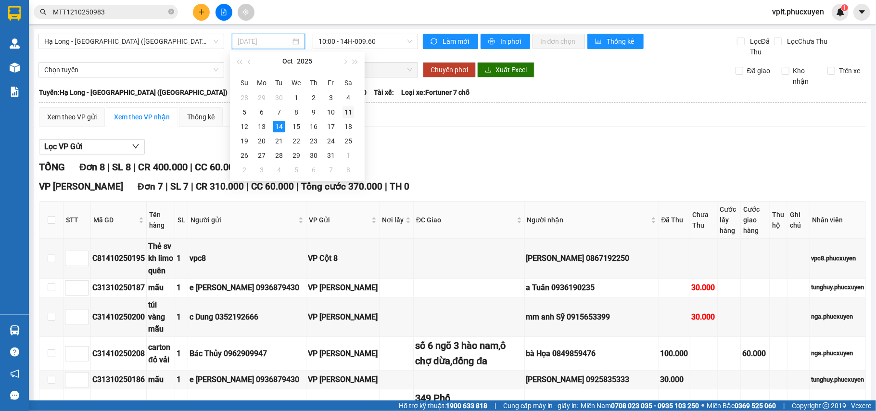
click at [349, 112] on div "11" at bounding box center [349, 112] width 12 height 12
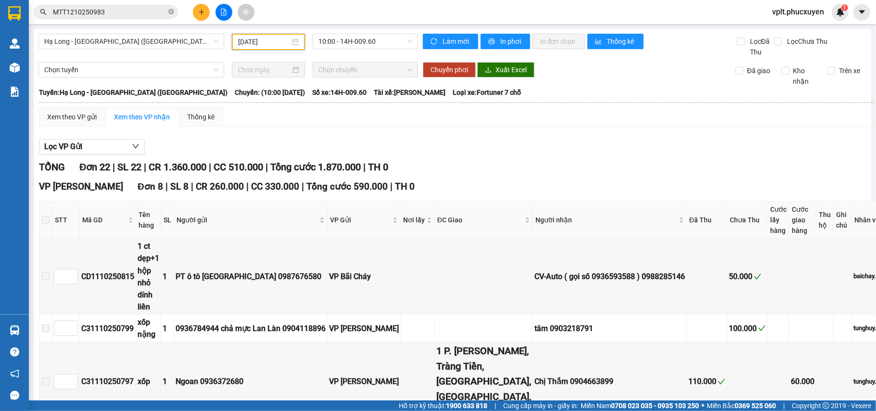
click at [262, 39] on input "[DATE]" at bounding box center [264, 42] width 52 height 11
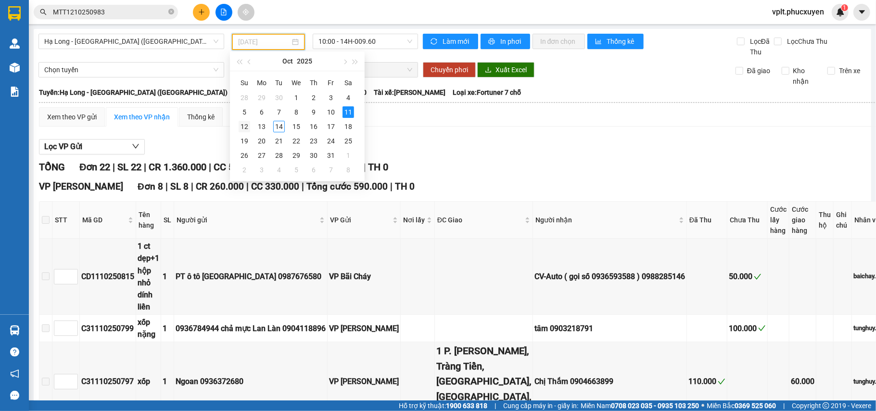
click at [246, 130] on div "12" at bounding box center [245, 127] width 12 height 12
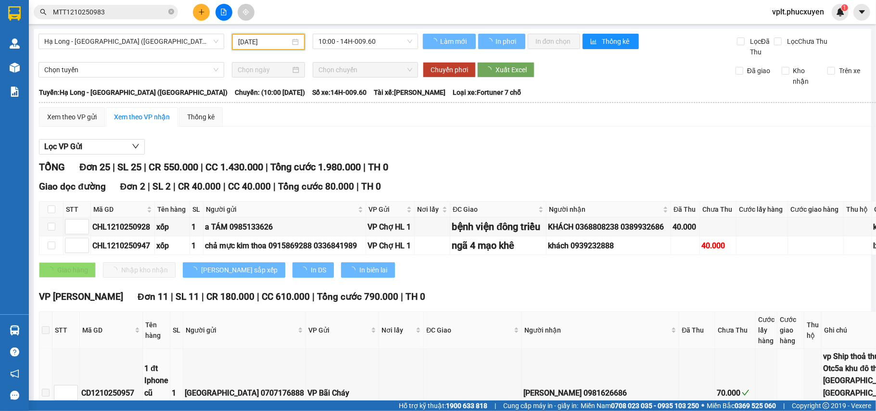
scroll to position [257, 0]
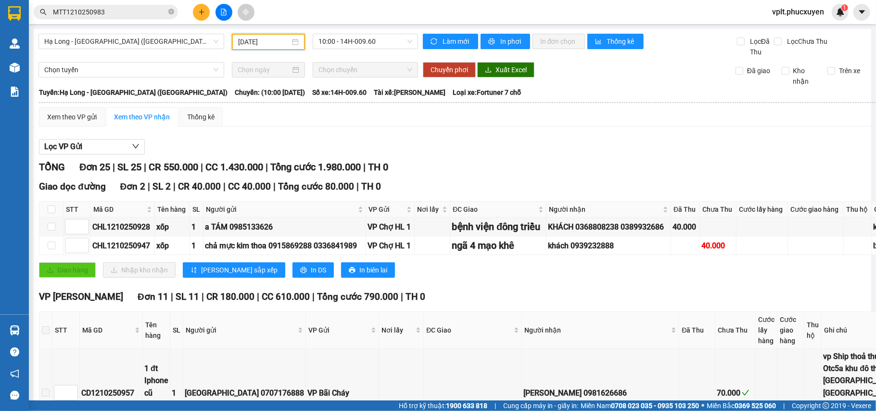
click at [271, 39] on input "[DATE]" at bounding box center [264, 42] width 52 height 11
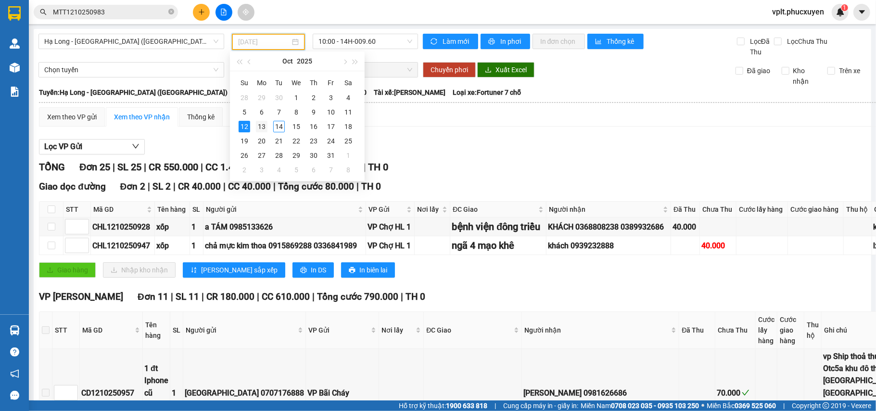
click at [264, 130] on div "13" at bounding box center [262, 127] width 12 height 12
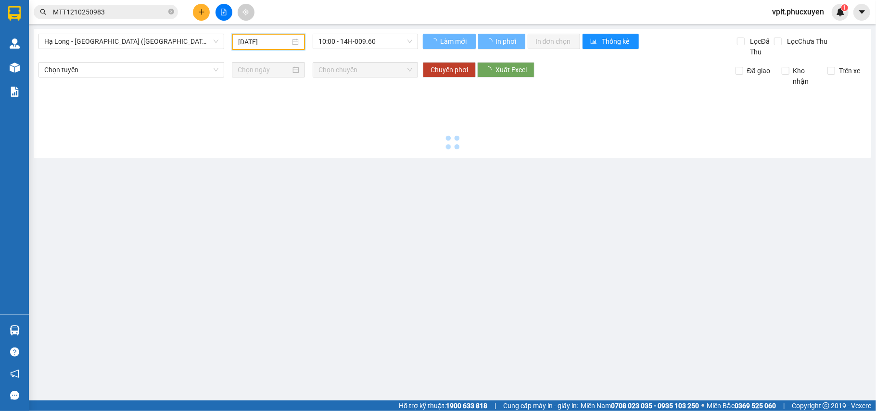
type input "[DATE]"
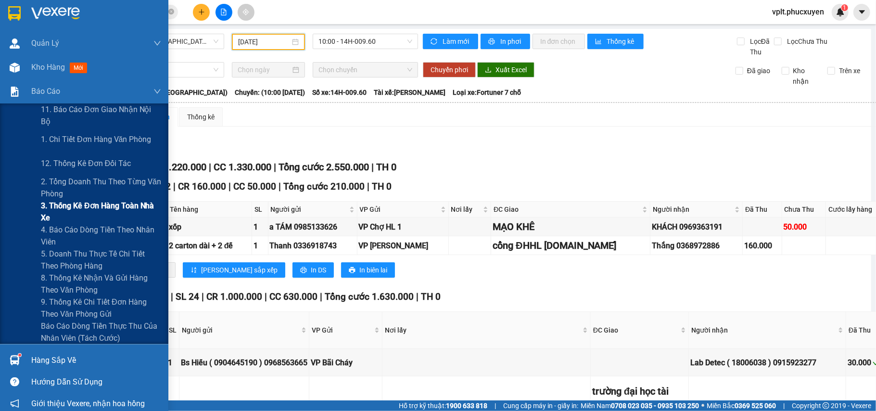
scroll to position [29, 0]
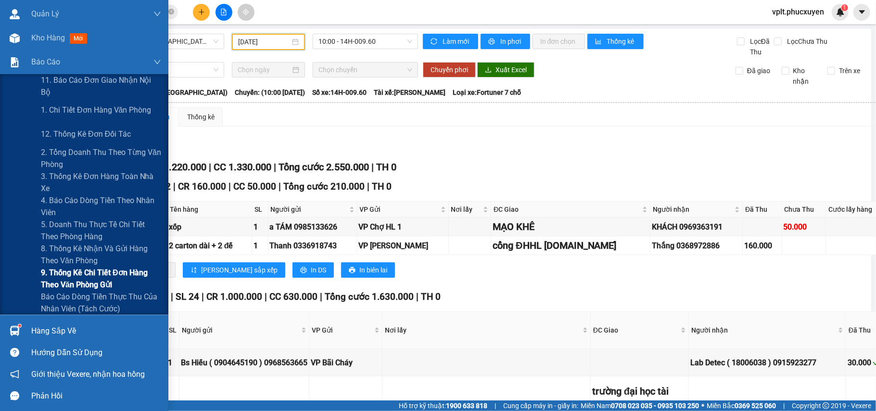
click at [68, 274] on span "9. Thống kê chi tiết đơn hàng theo văn phòng gửi" at bounding box center [101, 279] width 120 height 24
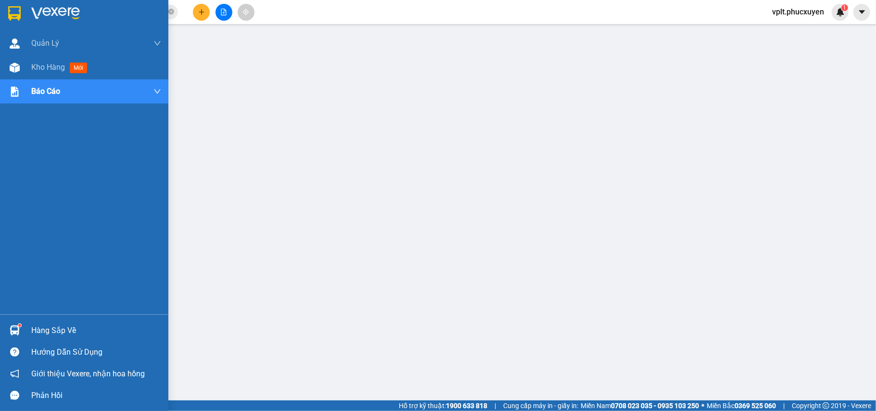
click at [6, 328] on div at bounding box center [14, 330] width 17 height 17
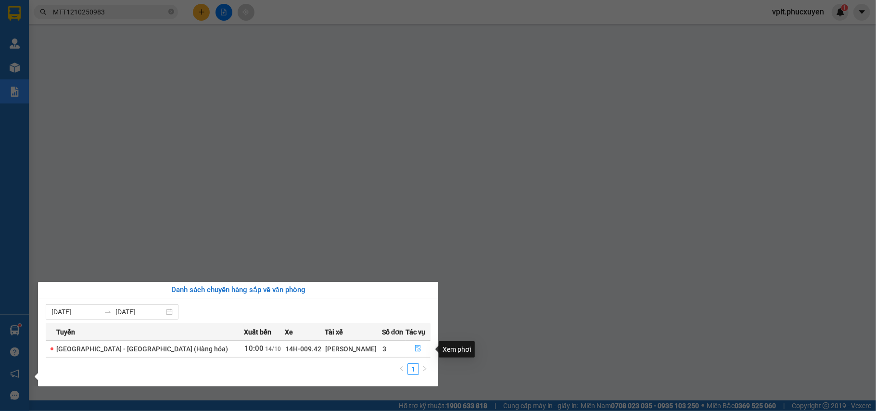
click at [417, 347] on icon "file-done" at bounding box center [418, 348] width 7 height 7
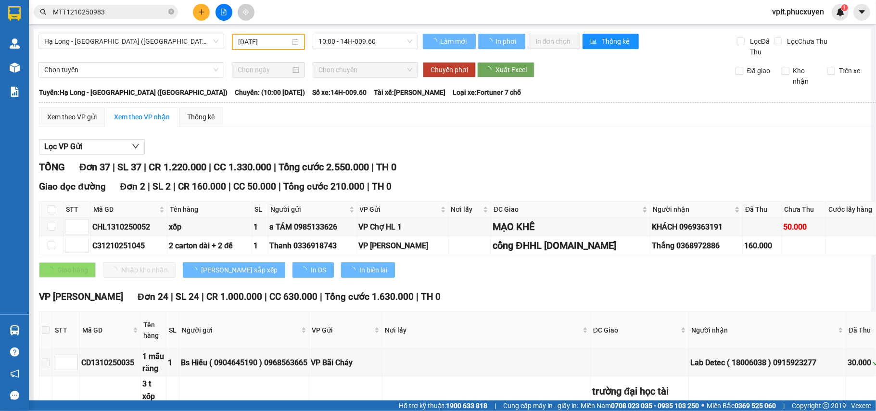
scroll to position [898, 0]
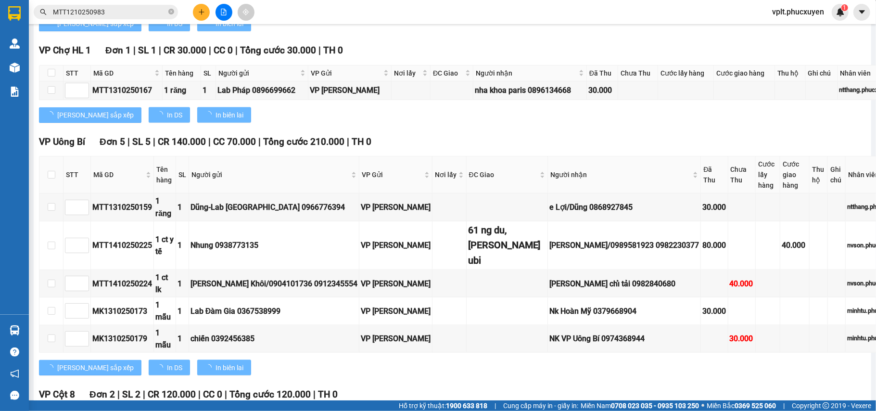
type input "[DATE]"
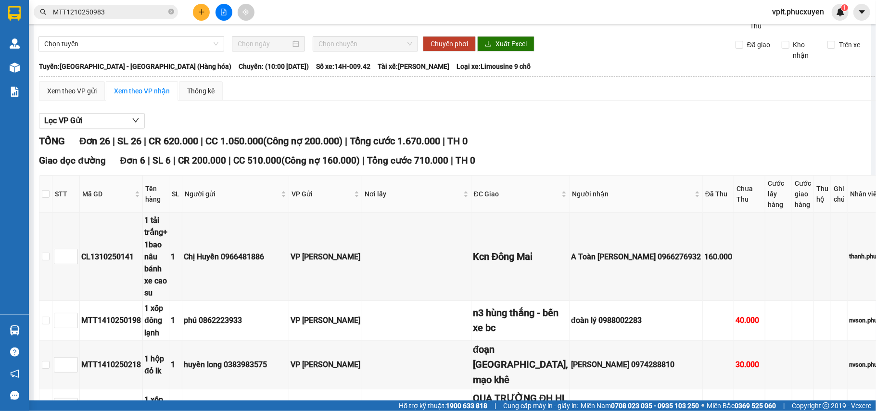
scroll to position [0, 0]
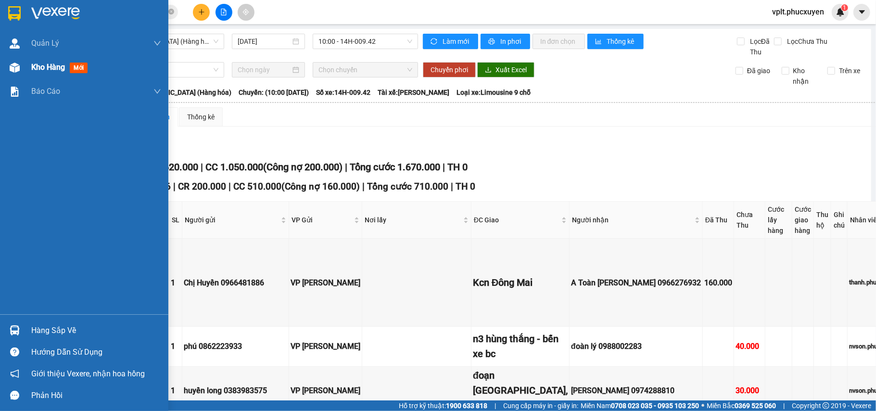
click at [49, 72] on span "Kho hàng" at bounding box center [48, 67] width 34 height 9
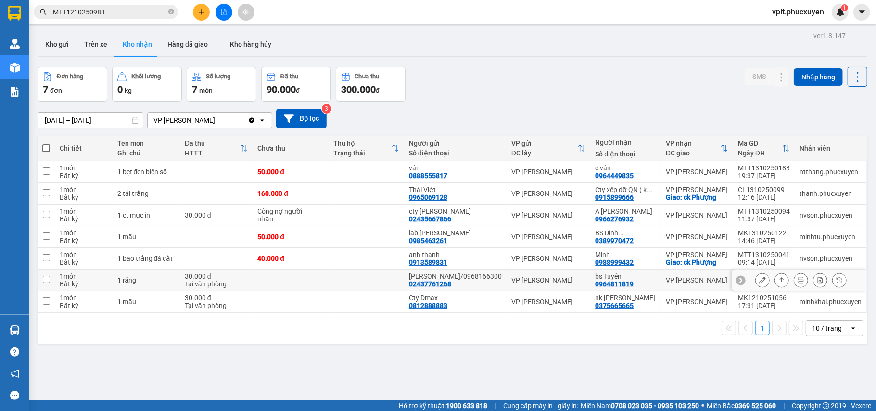
click at [775, 285] on button at bounding box center [781, 280] width 13 height 17
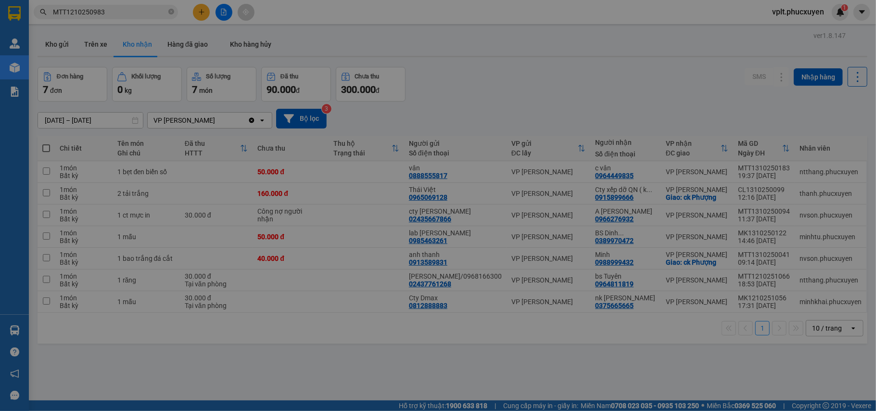
click at [767, 285] on div "Xác nhận giao hàng Bạn có muốn xác nhận giao đơn hàng này không? Xuất hóa đơn h…" at bounding box center [438, 205] width 876 height 411
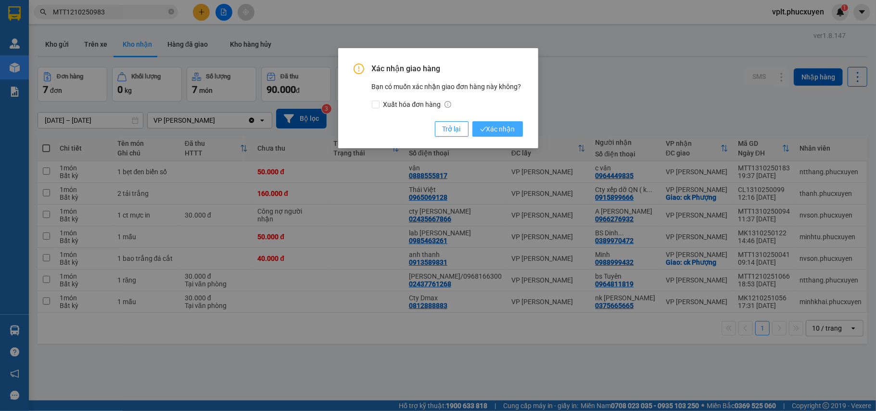
click at [501, 123] on button "Xác nhận" at bounding box center [498, 128] width 51 height 15
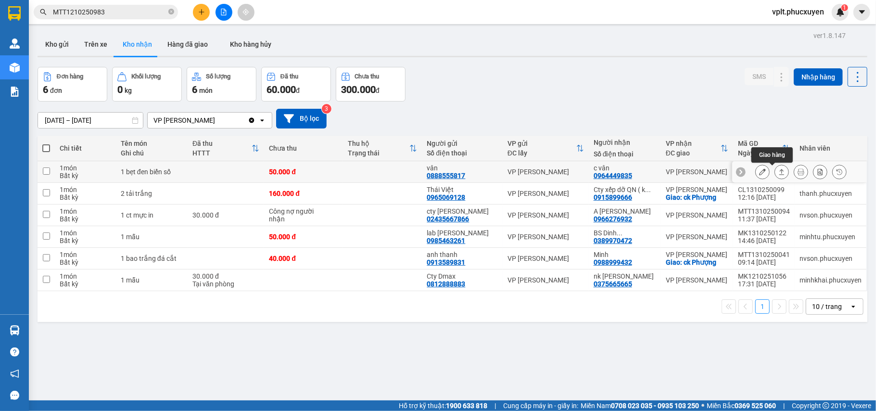
click at [780, 172] on icon at bounding box center [782, 172] width 5 height 6
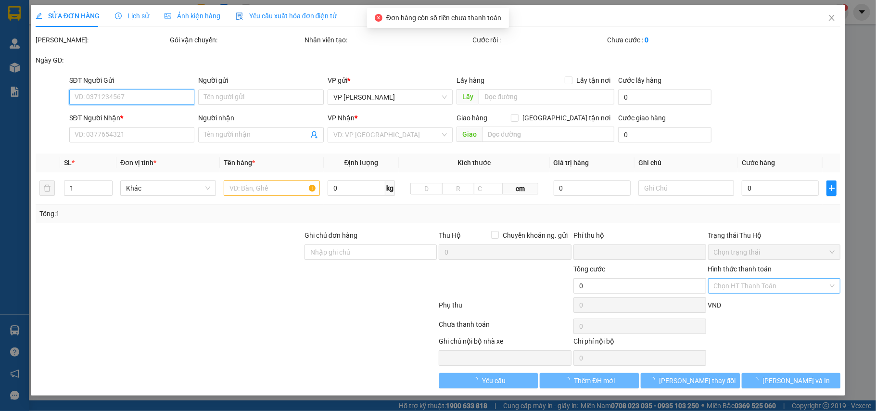
type input "0888555817"
type input "vân"
type input "0964449835"
type input "c vân"
type input "0"
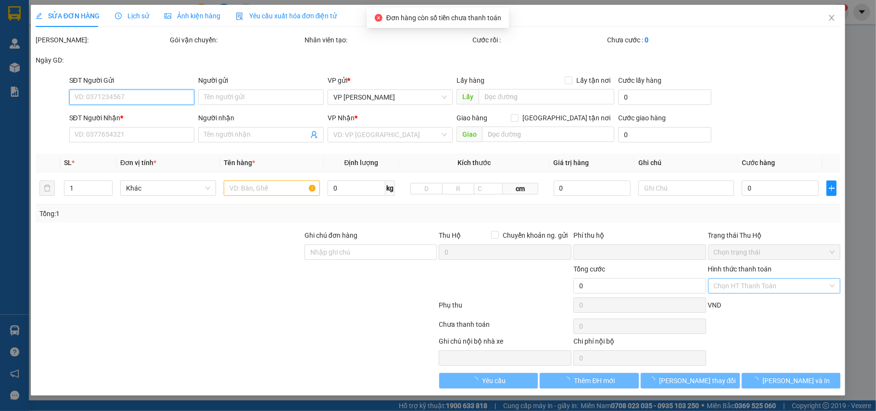
type input "50.000"
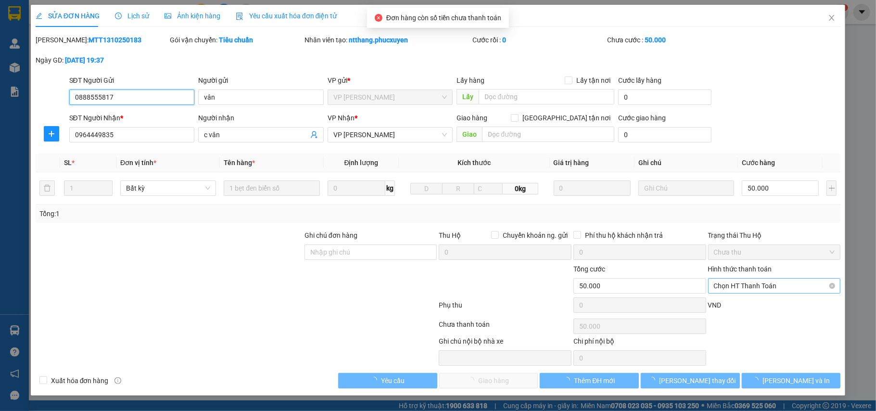
click at [732, 288] on span "Chọn HT Thanh Toán" at bounding box center [774, 286] width 121 height 14
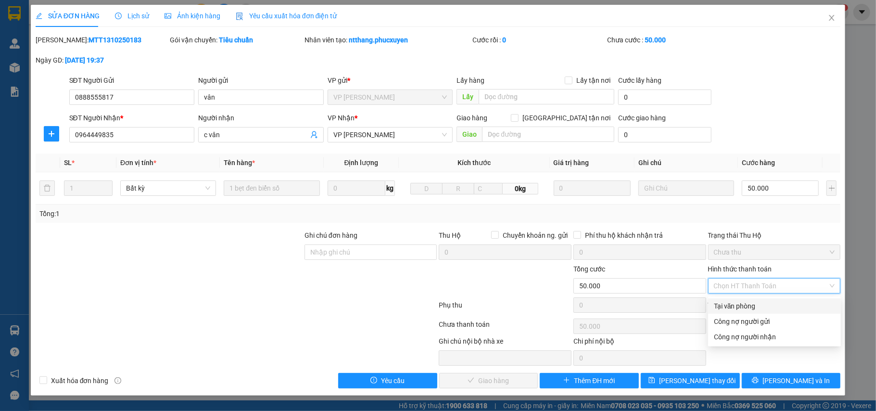
click at [726, 304] on div "Tại văn phòng" at bounding box center [774, 306] width 121 height 11
type input "0"
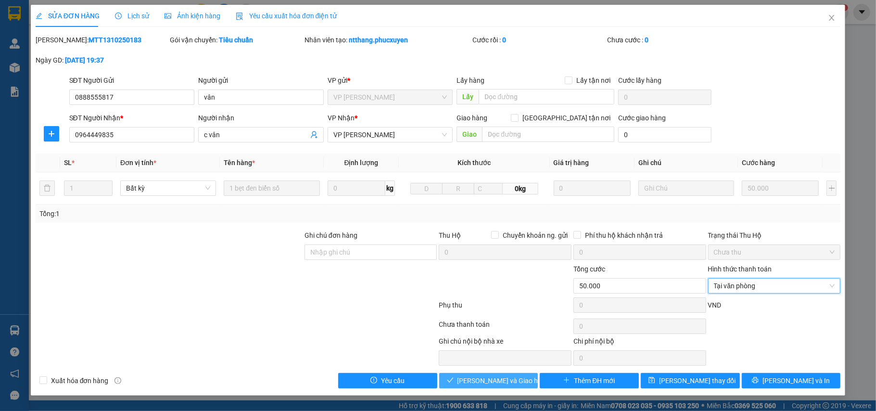
click at [499, 385] on span "[PERSON_NAME] và Giao hàng" at bounding box center [504, 380] width 92 height 11
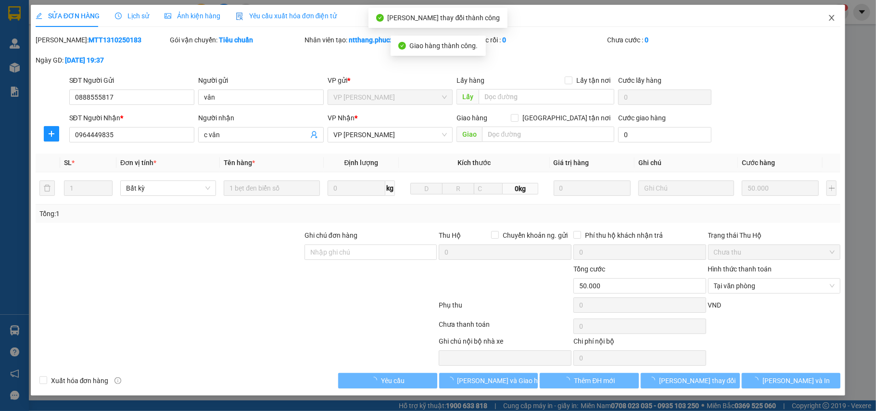
click at [821, 18] on icon "close" at bounding box center [832, 18] width 8 height 8
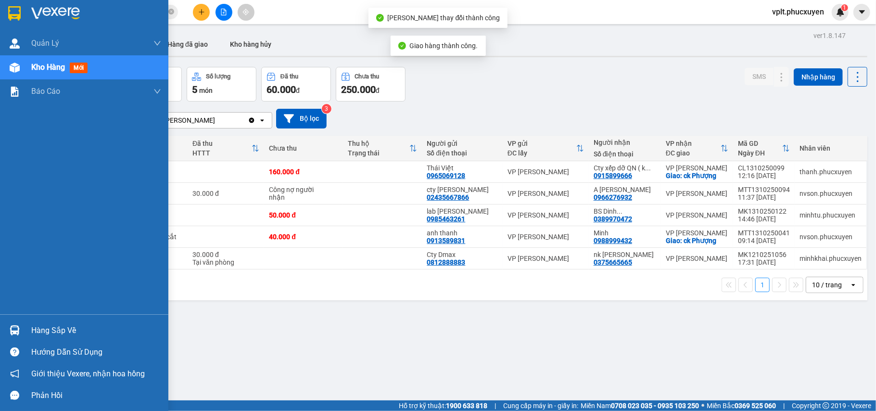
click at [19, 328] on img at bounding box center [15, 330] width 10 height 10
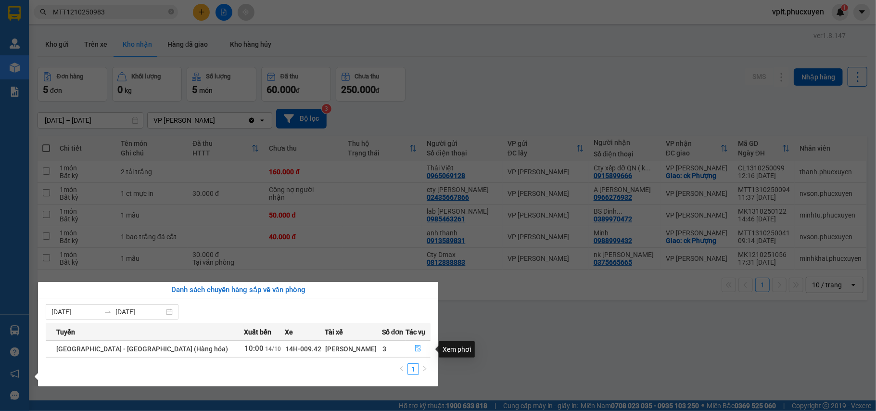
click at [415, 352] on icon "file-done" at bounding box center [418, 349] width 6 height 7
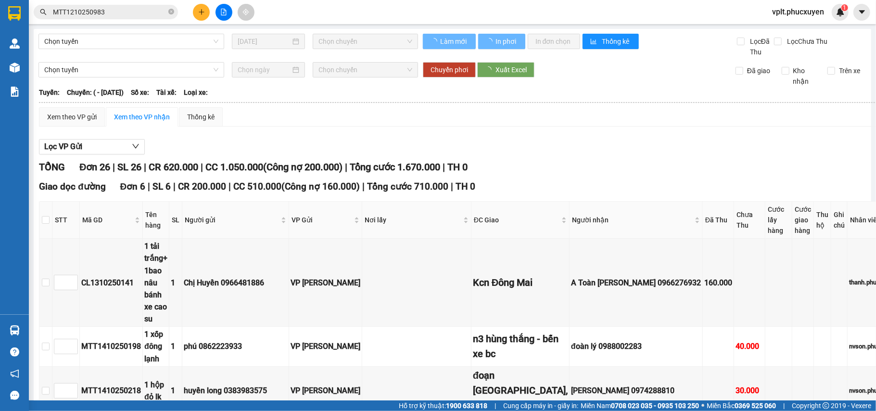
type input "3"
type input "7"
type input "1"
type input "5"
type input "4"
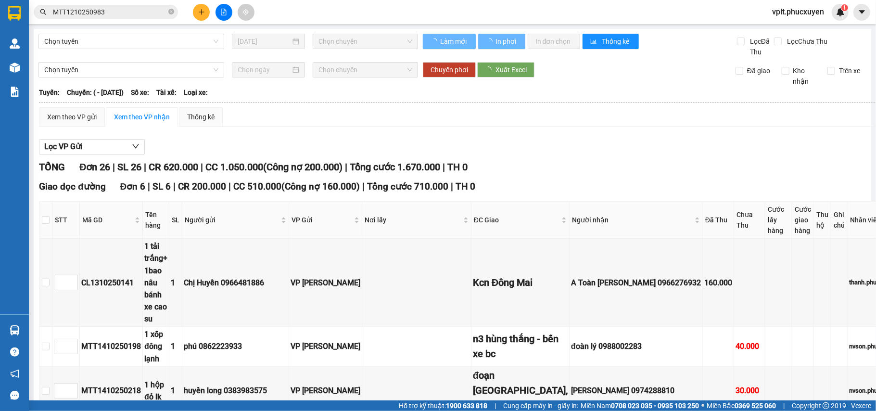
type input "2"
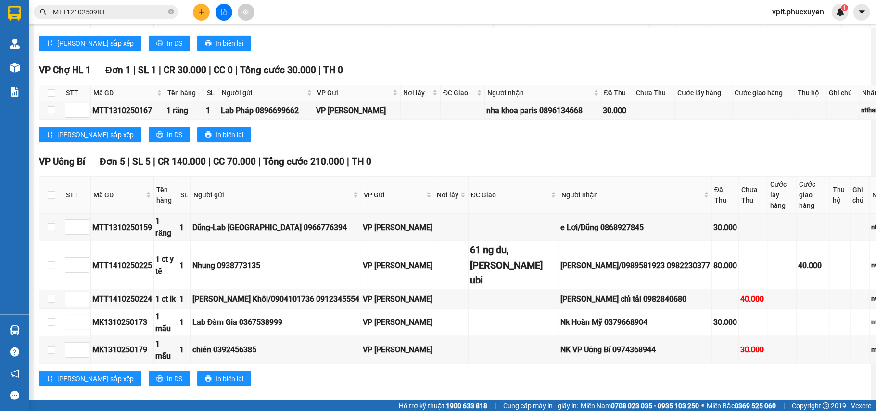
scroll to position [1315, 0]
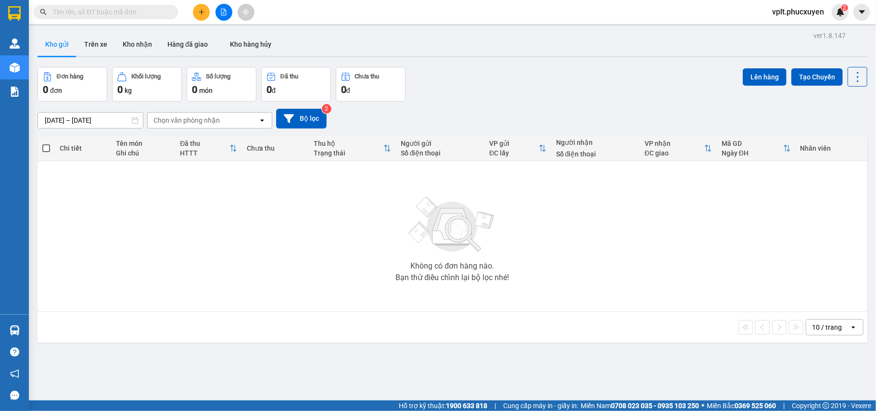
click at [145, 16] on input "text" at bounding box center [110, 12] width 114 height 11
paste input "0936991528"
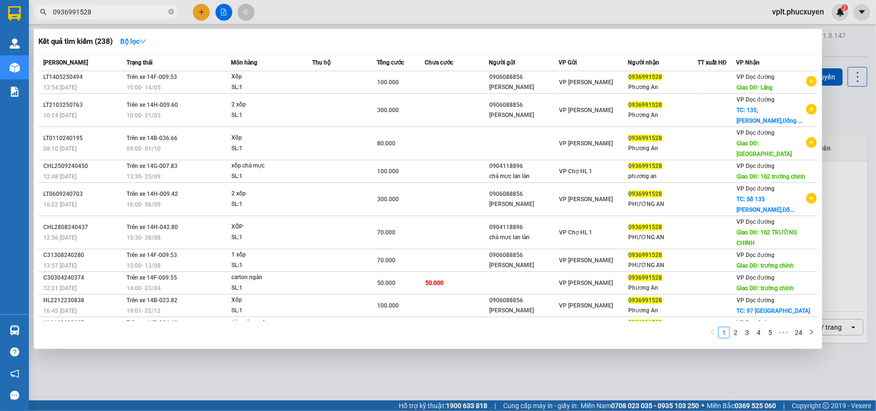
type input "0936991528"
click at [489, 382] on div at bounding box center [438, 205] width 876 height 411
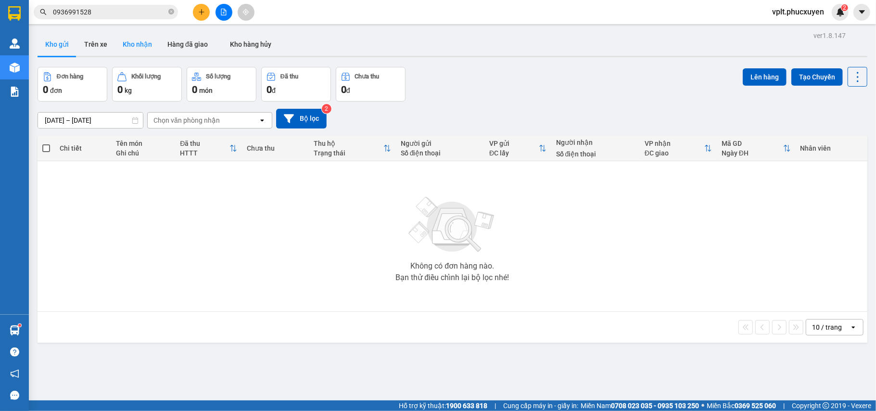
click at [144, 39] on button "Kho nhận" at bounding box center [137, 44] width 45 height 23
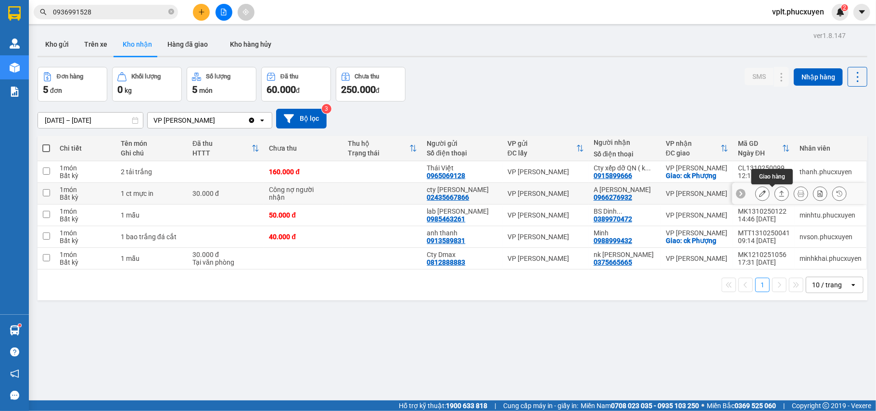
click at [779, 193] on icon at bounding box center [782, 193] width 7 height 7
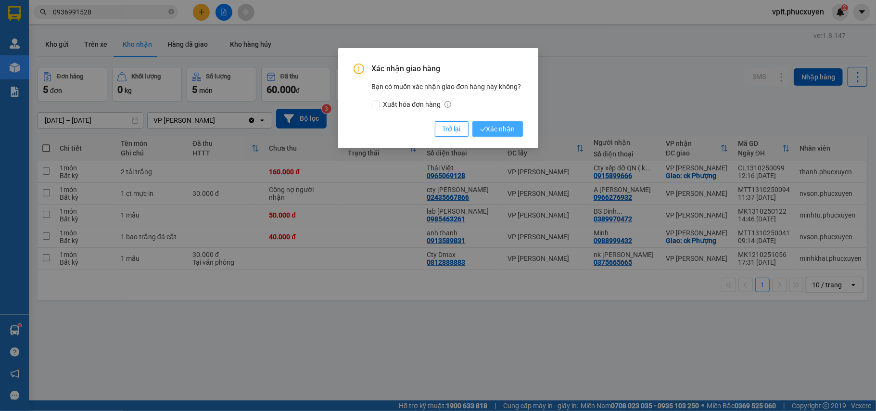
click at [501, 131] on span "Xác nhận" at bounding box center [497, 129] width 35 height 11
